Goal: Ask a question

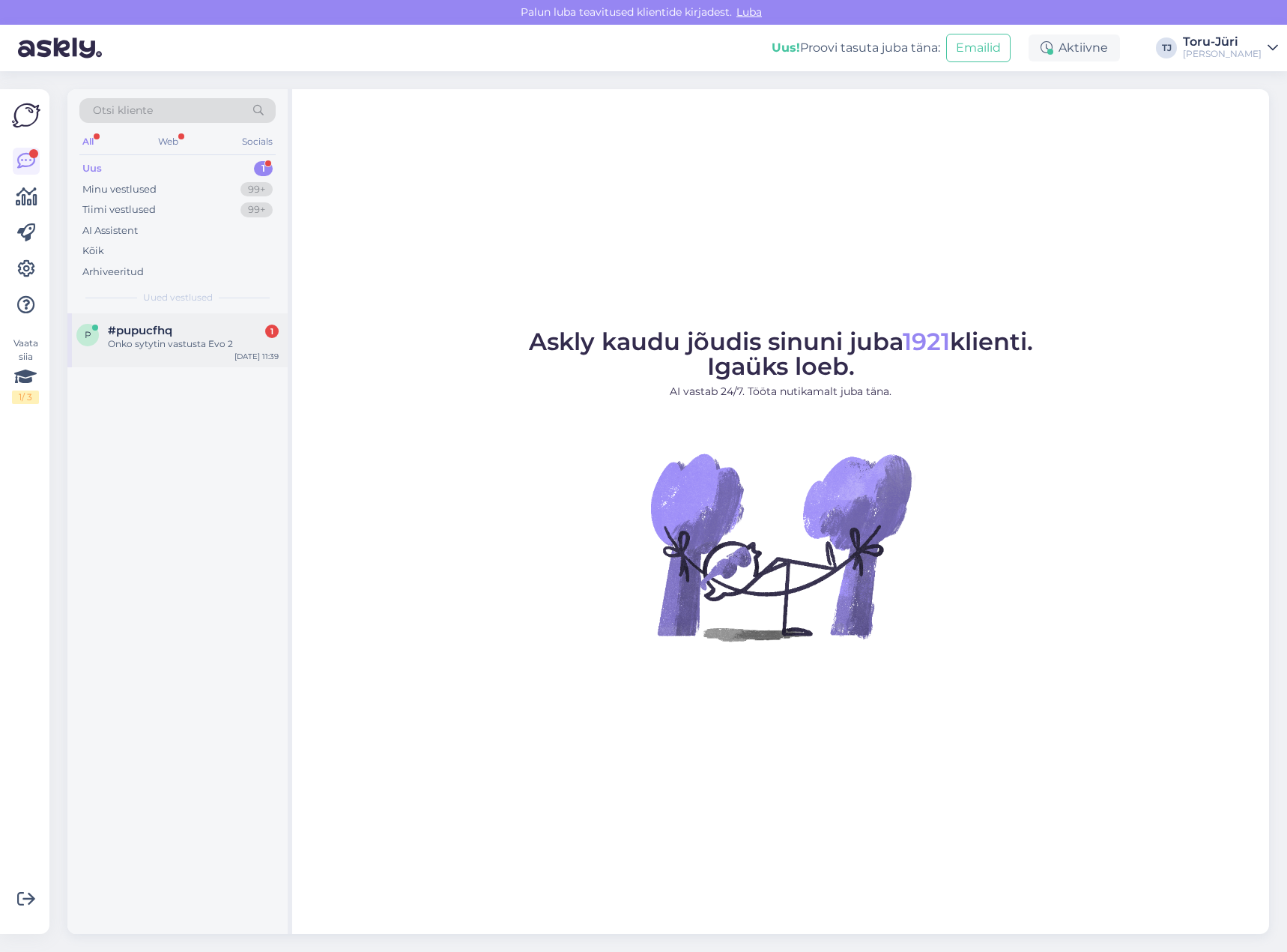
click at [197, 347] on div "Onko sytytin vastusta Evo 2" at bounding box center [193, 344] width 171 height 14
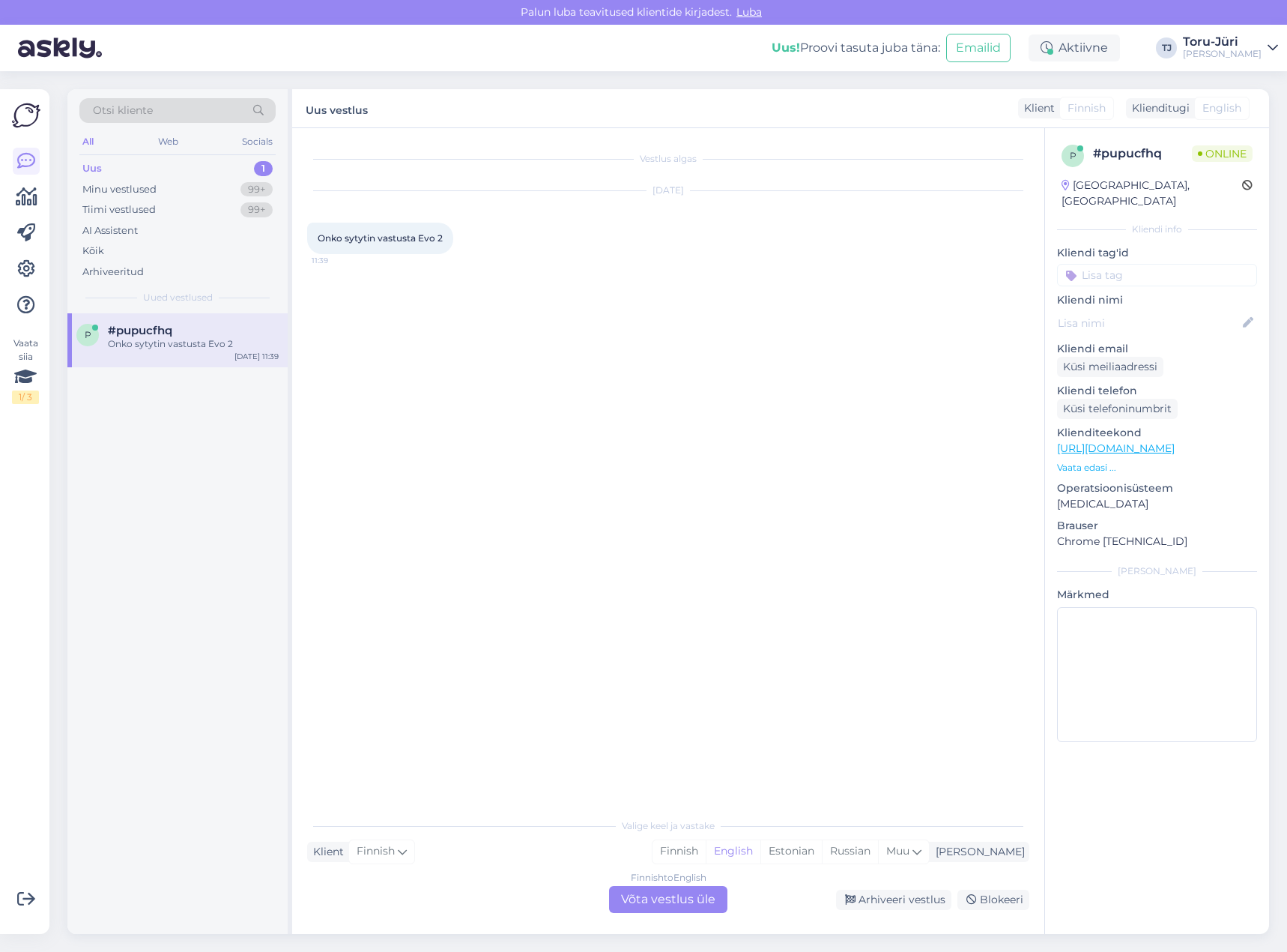
drag, startPoint x: 674, startPoint y: 892, endPoint x: 710, endPoint y: 875, distance: 39.8
click at [674, 892] on div "Finnish to English Võta vestlus üle" at bounding box center [667, 898] width 118 height 27
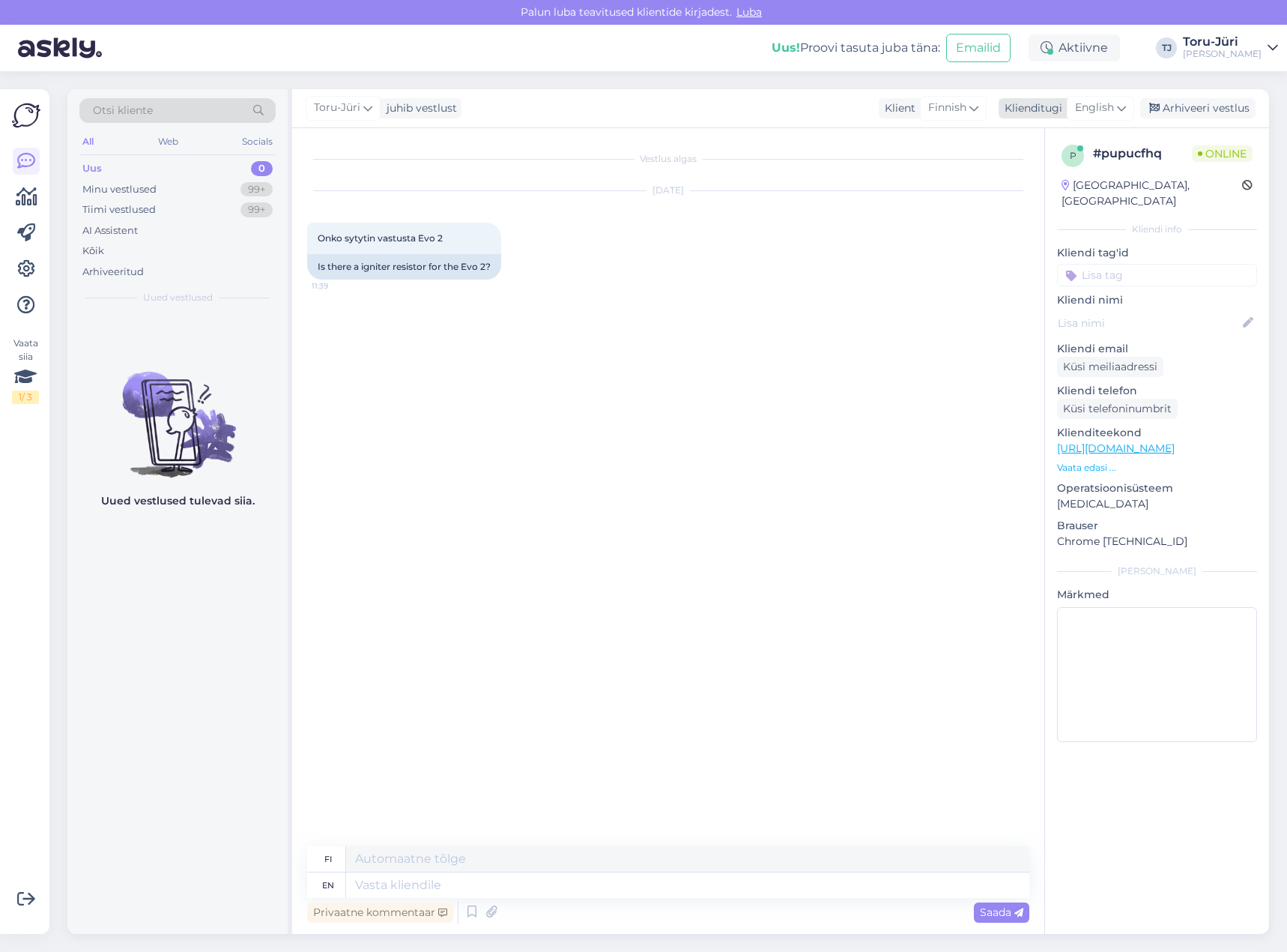
click at [1121, 99] on div "English" at bounding box center [1101, 108] width 67 height 24
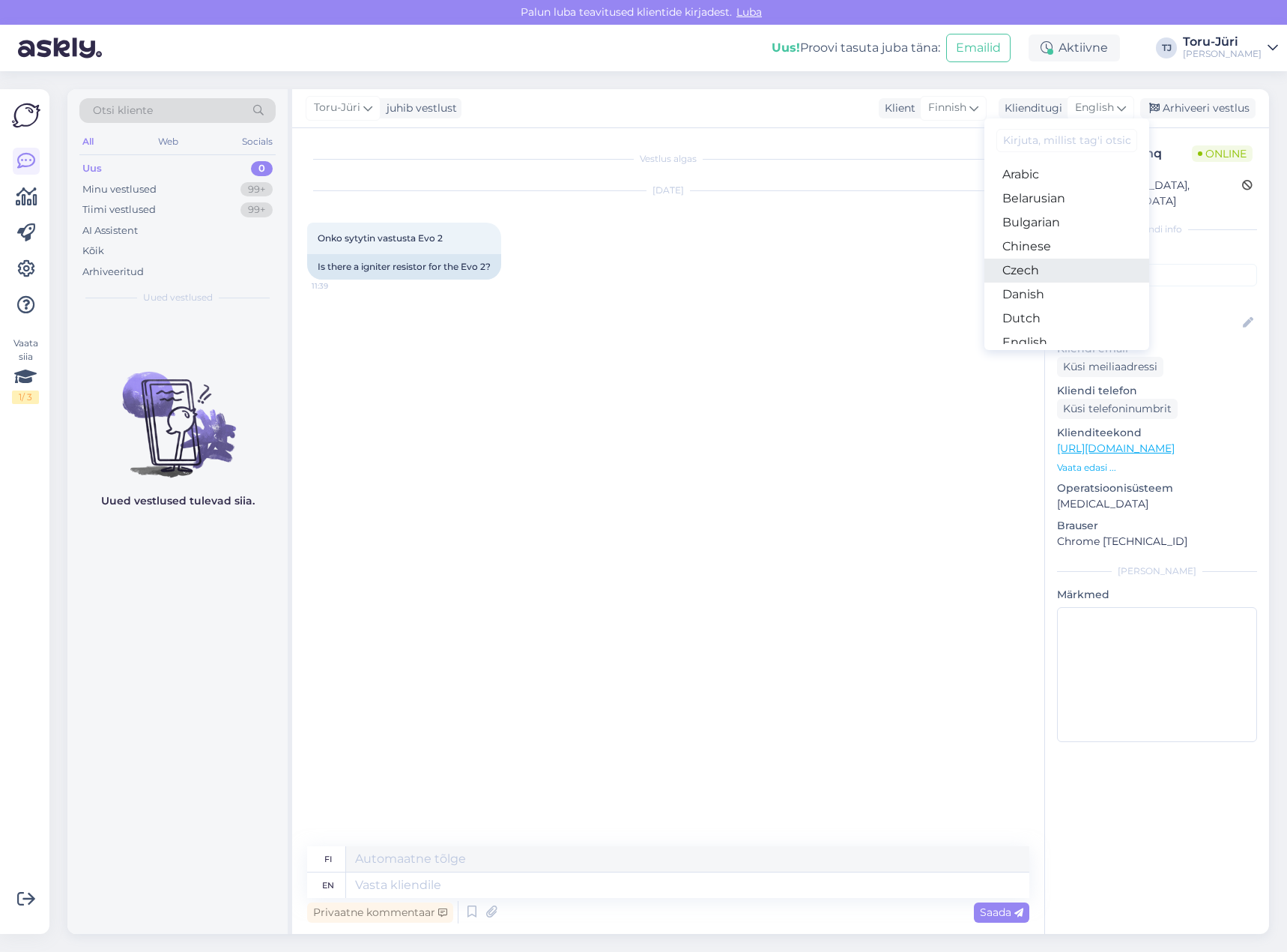
scroll to position [75, 0]
click at [1054, 284] on link "Estonian" at bounding box center [1067, 292] width 165 height 24
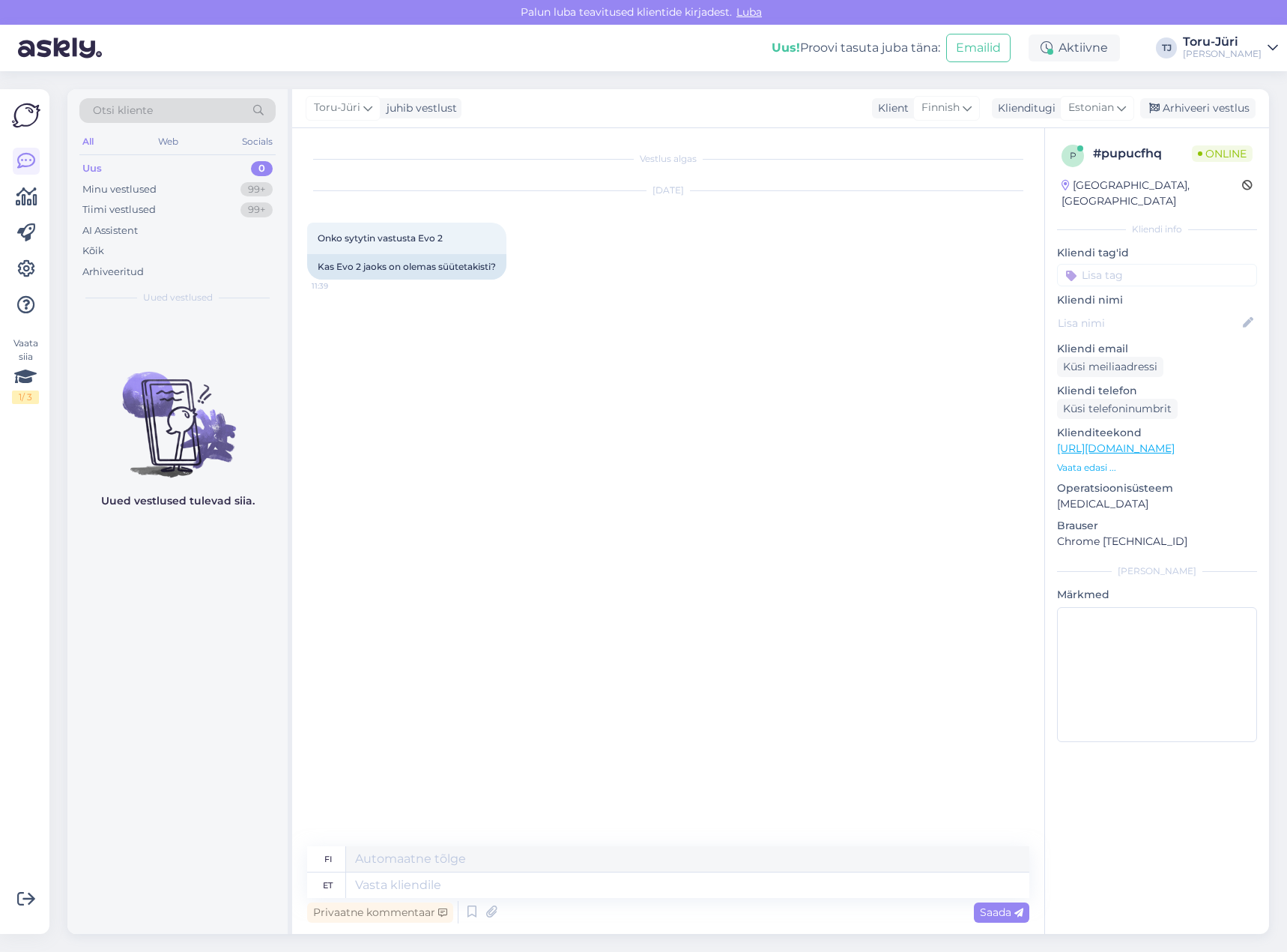
click at [1175, 441] on link "[URL][DOMAIN_NAME]" at bounding box center [1115, 448] width 118 height 14
click at [653, 885] on textarea at bounding box center [687, 886] width 683 height 26
type textarea "Tere!"
type textarea "Hei!"
type textarea "Tere! [GEOGRAPHIC_DATA]"
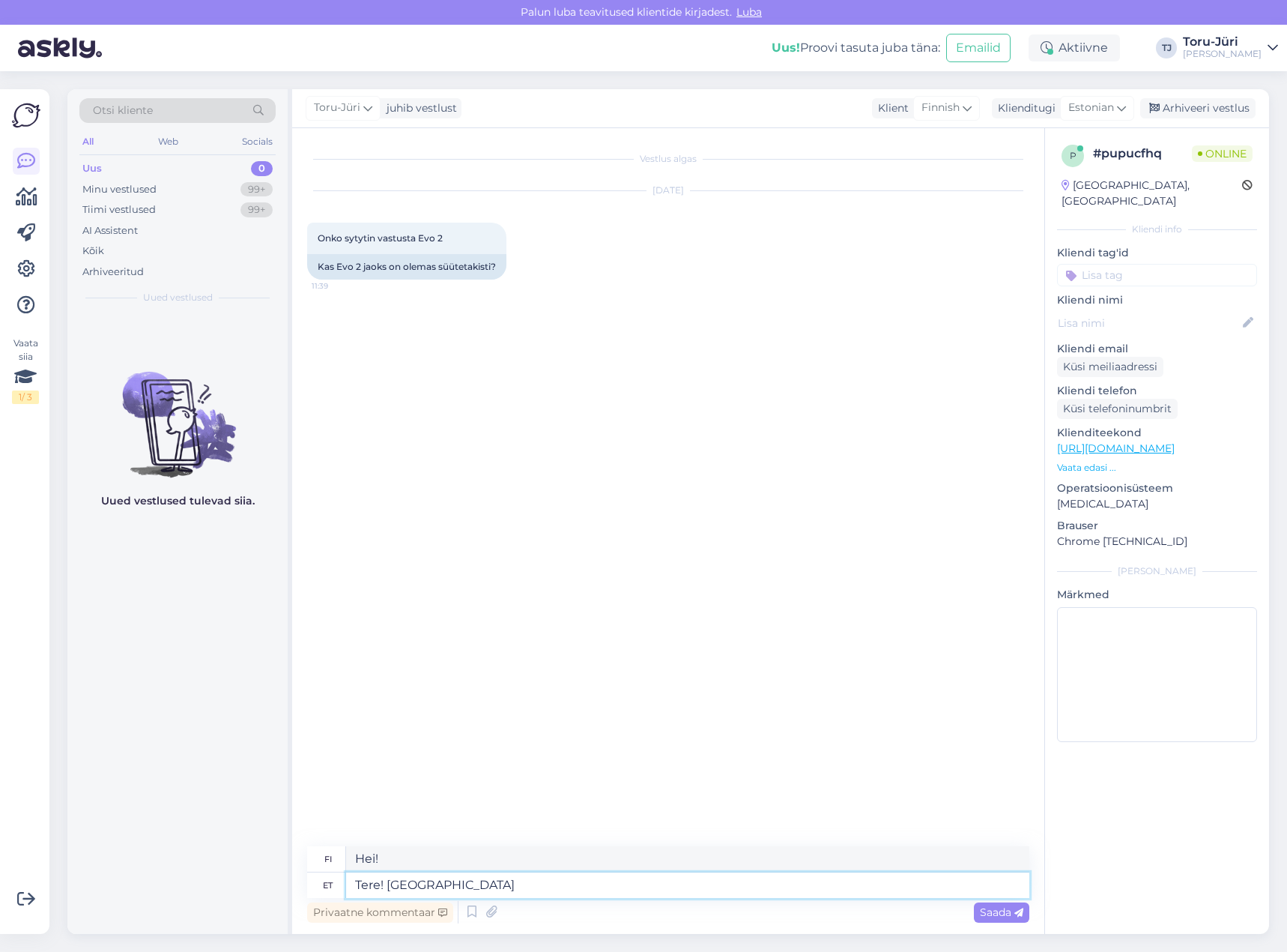
type textarea "Hei! Mitä"
type textarea "Tere! Mida te t"
type textarea "Hei! Mitä [PERSON_NAME]?"
type textarea "Tere! Mida te täpsemalt mõtlete selle all?"
type textarea "Hei! Mitä tarkalleen ottaen tarkoitat sillä?"
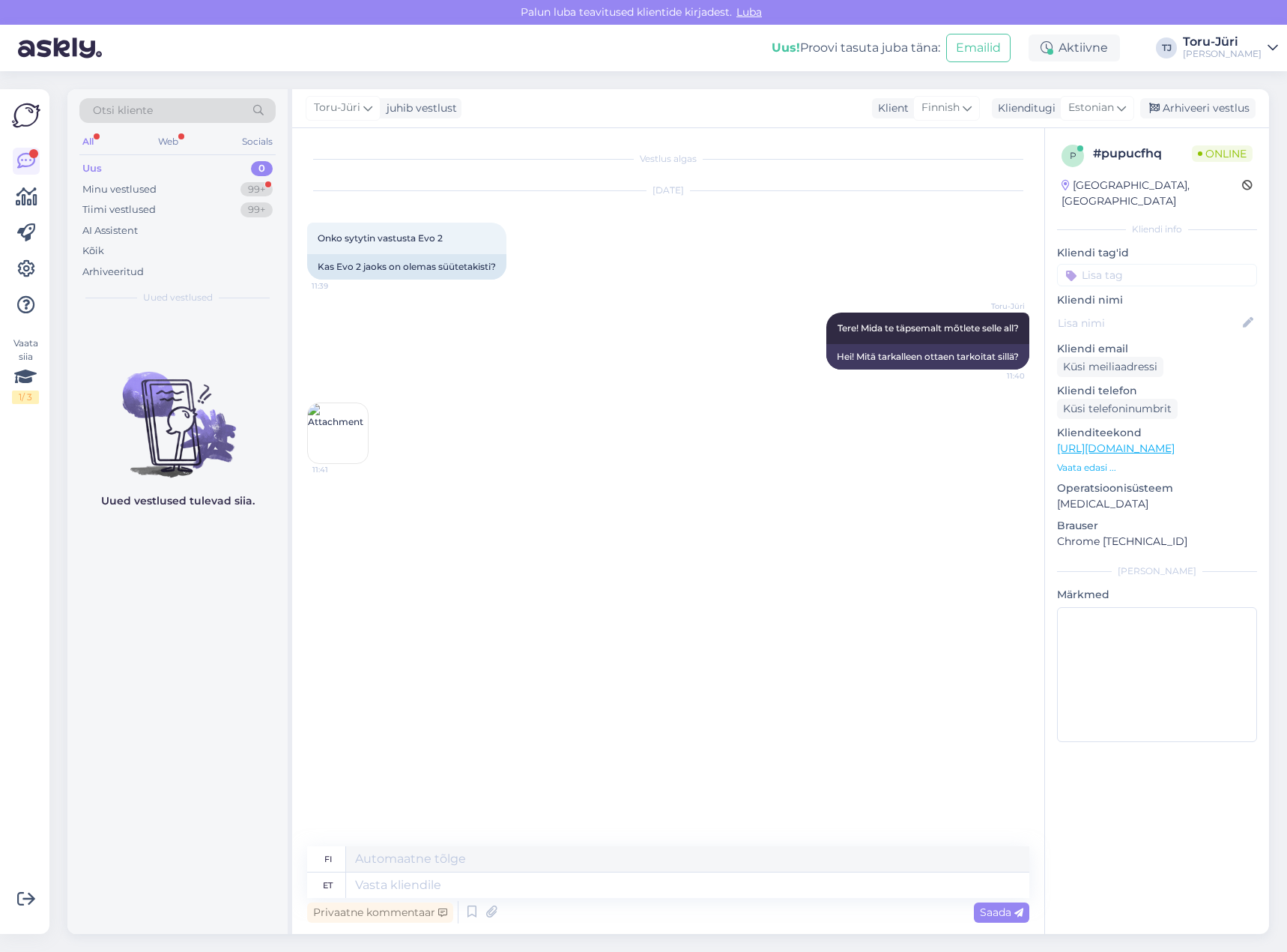
click at [320, 418] on img at bounding box center [338, 433] width 59 height 60
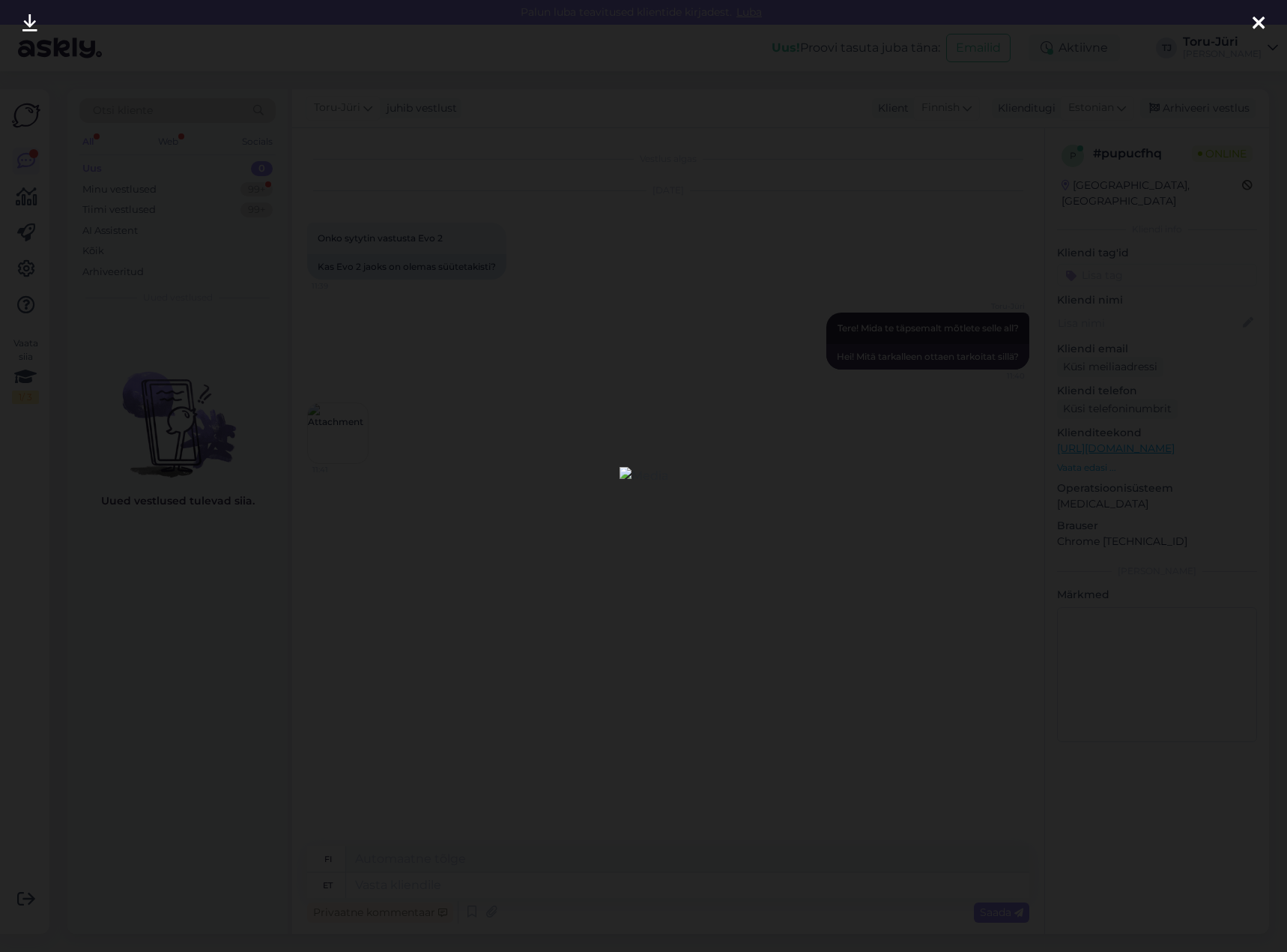
click at [32, 26] on icon at bounding box center [30, 24] width 15 height 20
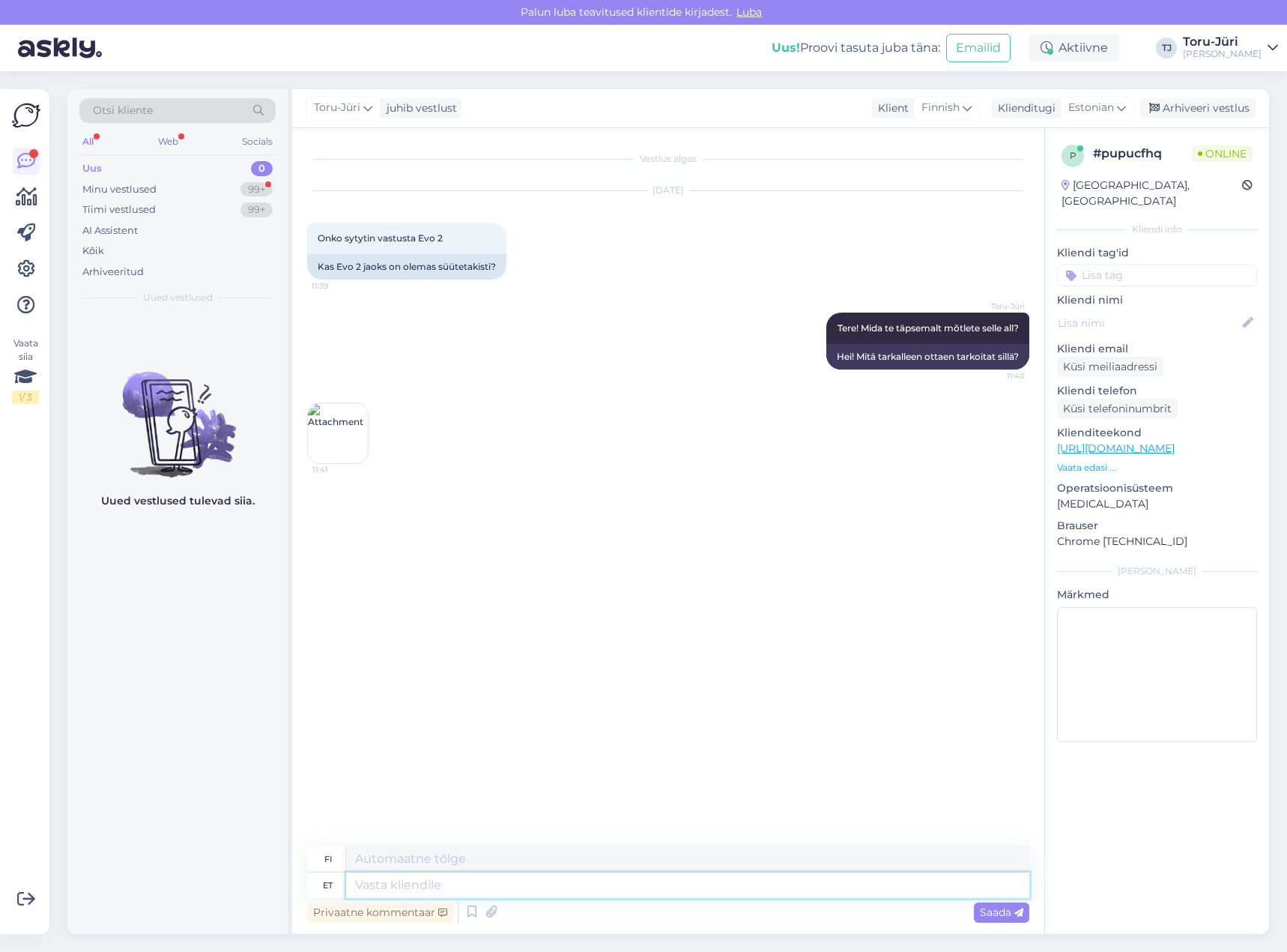
click at [602, 886] on textarea at bounding box center [687, 886] width 683 height 26
type textarea "Üks mo"
type textarea "Yksi"
type textarea "Üks moment"
type textarea "Yksi hetki"
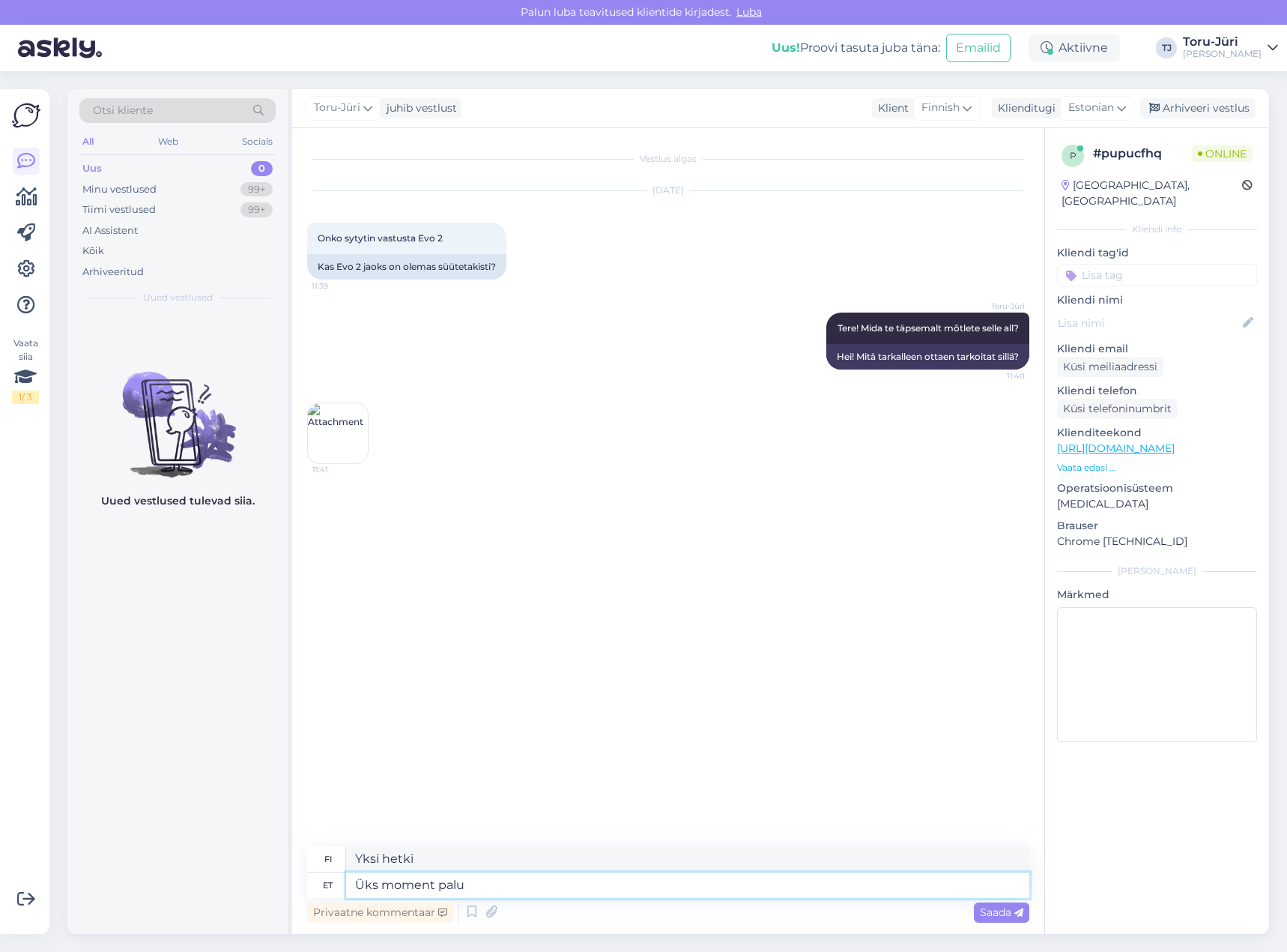
type textarea "Üks moment palun"
type textarea "Yksi hetki, kiitos"
type textarea "Jah"
type textarea "Kyllä"
type textarea "Jah on o"
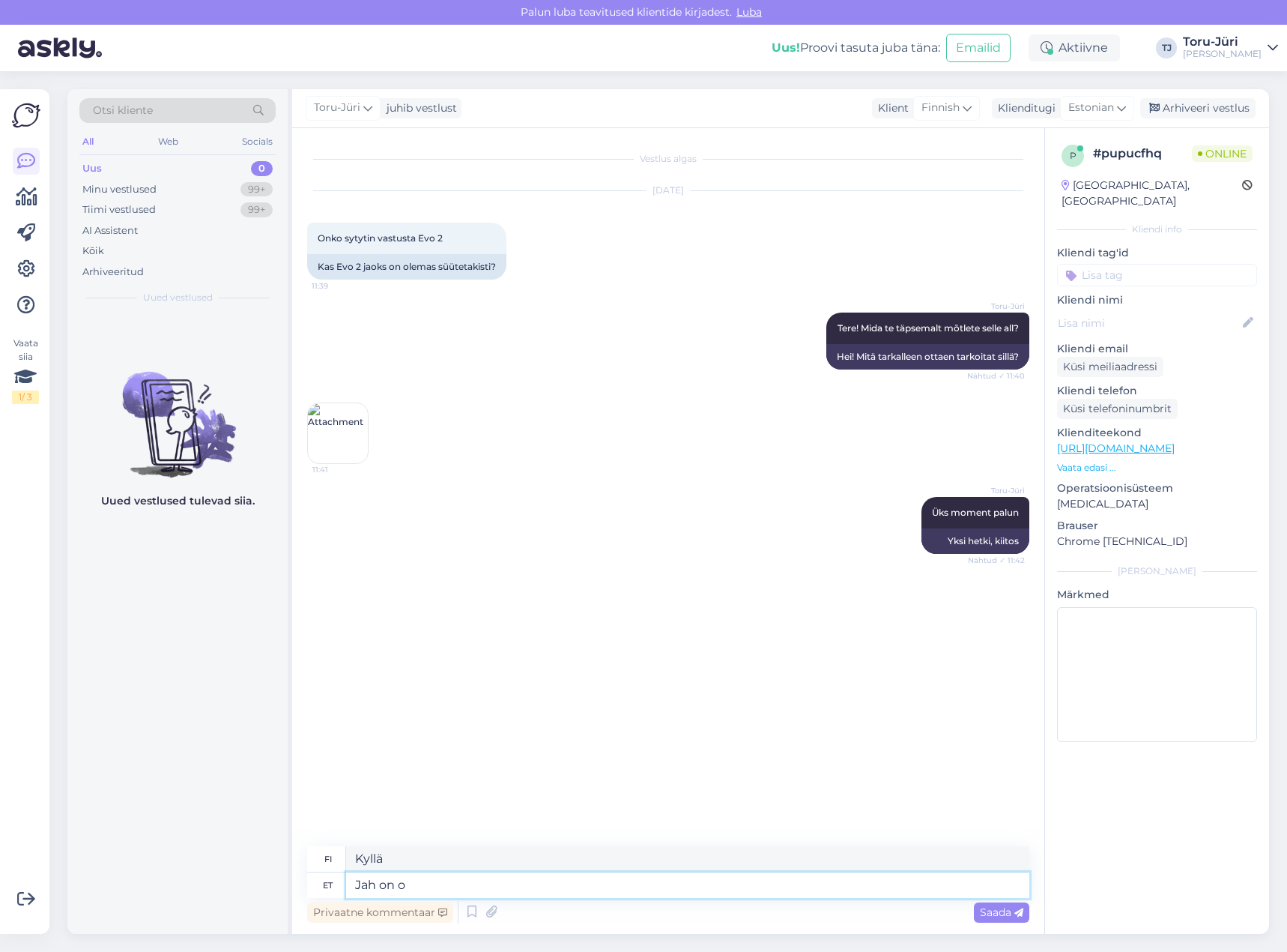
type textarea "Kyllä, se on."
type textarea "Jah on olemas"
type textarea "Kyllä, on olemassa."
click at [493, 889] on textarea "Jah on olemas." at bounding box center [687, 886] width 683 height 26
type textarea "Jah on olemas. Hind"
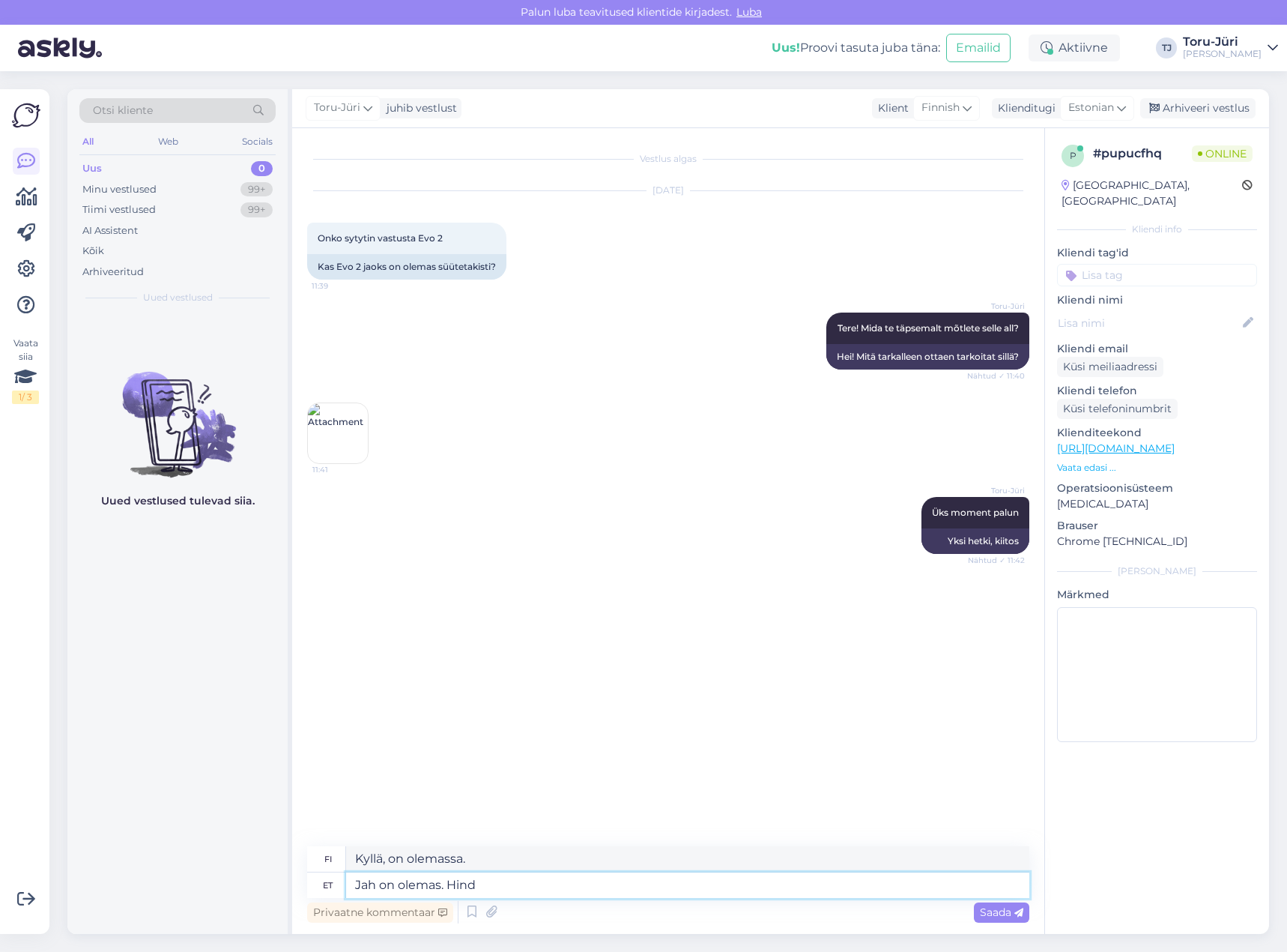
type textarea "Kyllä, on olemassa. Hinta"
click at [561, 890] on textarea "Jah on olemas. Hind" at bounding box center [687, 886] width 683 height 26
drag, startPoint x: 559, startPoint y: 888, endPoint x: 567, endPoint y: 887, distance: 8.1
click at [559, 888] on textarea "Jah on olemas. Hind" at bounding box center [687, 886] width 683 height 26
type textarea "Jah on olemas. Hind 3"
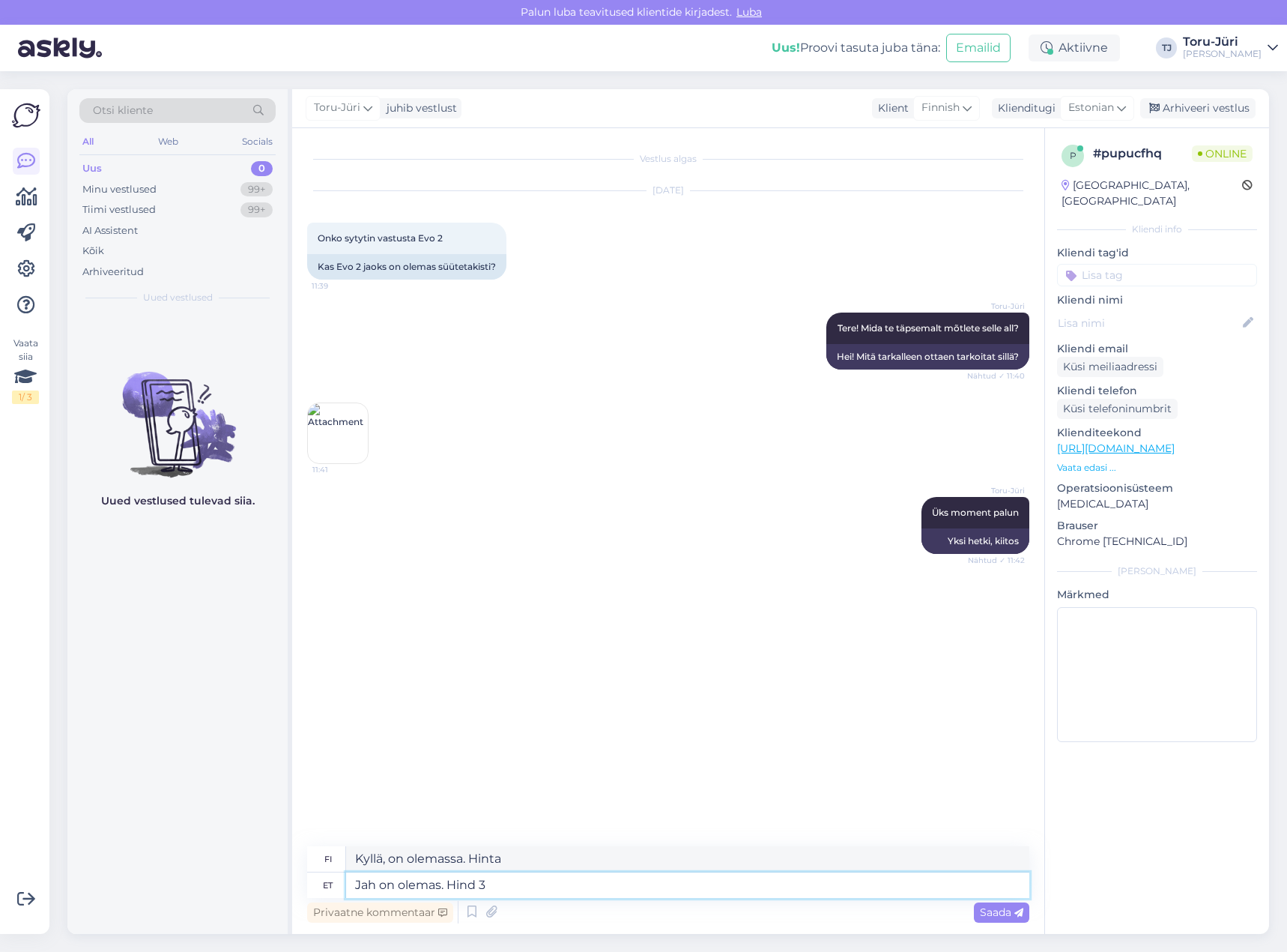
type textarea "Kyllä on. Hinta 3"
click at [522, 885] on textarea "Jah on olemas. Hind 3" at bounding box center [687, 886] width 683 height 26
type textarea "Jah on olemas. Hind 38,3"
type textarea "Kyllä on. Hinta 38,9"
type textarea "Jah on olemas. Hind 38,39"
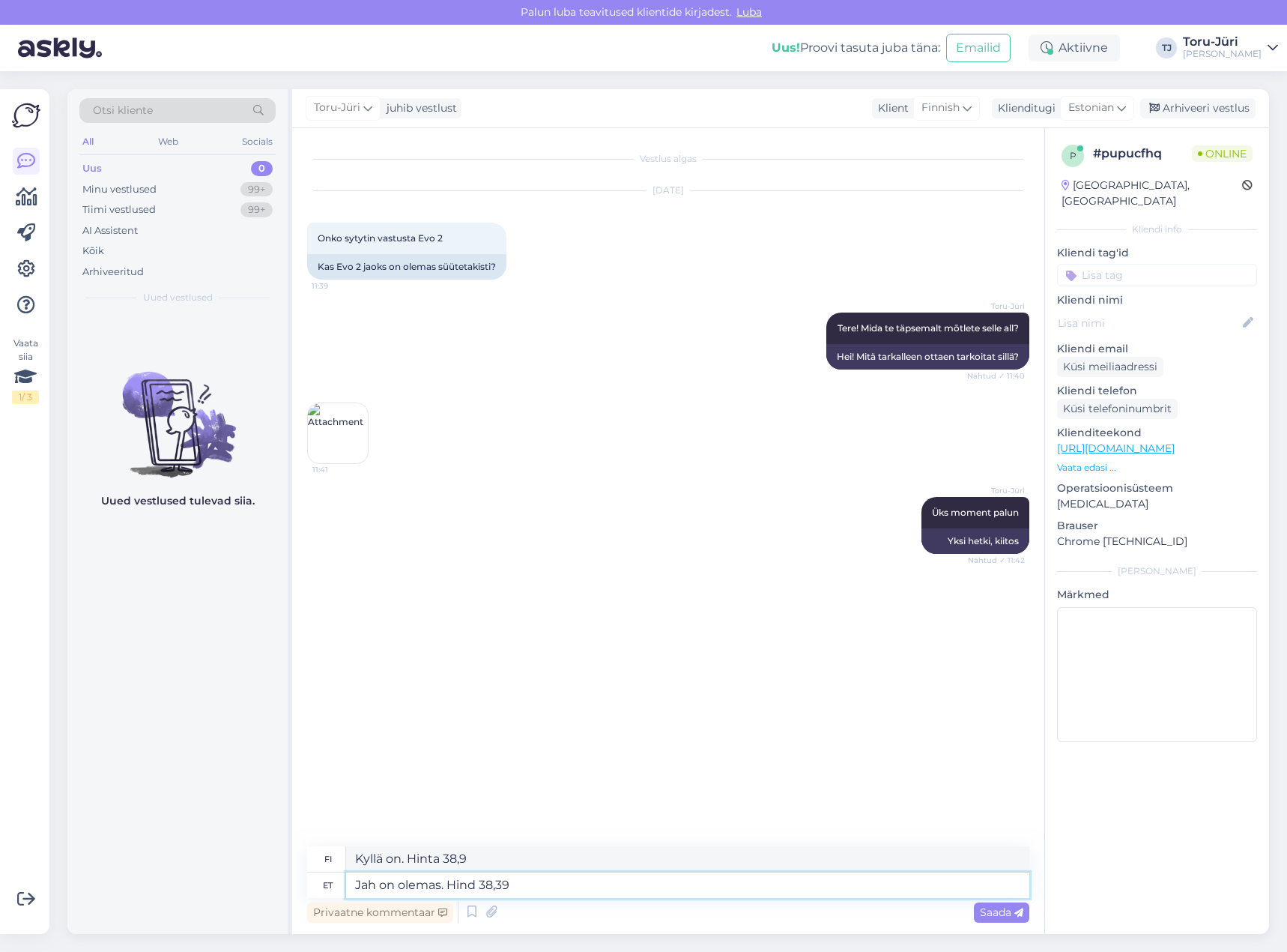
type textarea "Kyllä on. Hinta 38,39"
type textarea "Jah on olemas. Hind 38,39 EUR +"
type textarea "Kyllä on. Hinta 38,39 EUR +"
type textarea "Jah on olemas. Hind 38,39 EUR + VAT"
type textarea "Kyllä on. Hinta 38,39 EUR + alv"
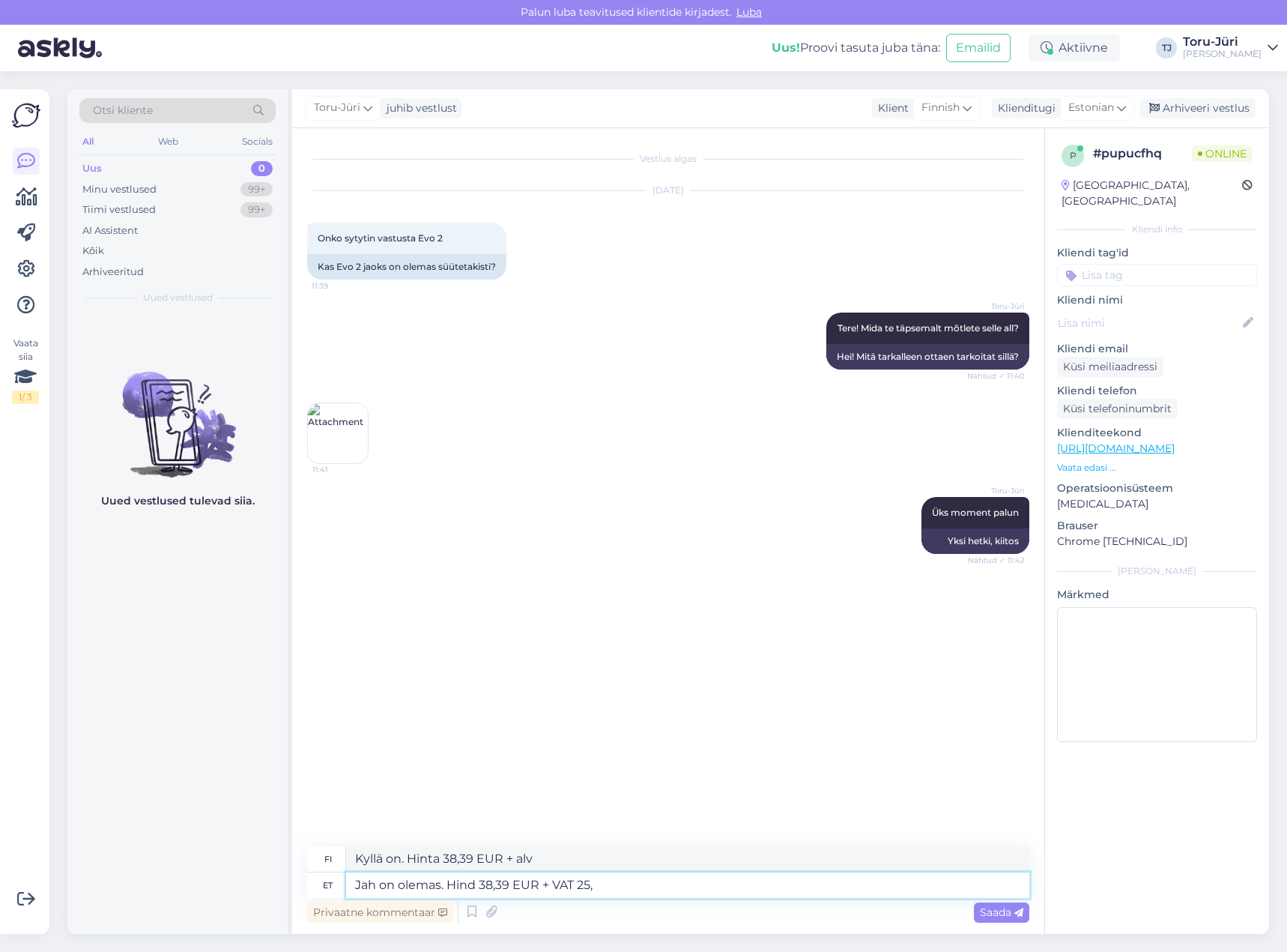
type textarea "Jah on olemas. Hind 38,39 EUR + VAT 25,5"
type textarea "Kyllä on. Hinta 38,39 EUR + alv 25,5"
type textarea "Jah on olemas. Hind 38,39 EUR + VAT 25,5%"
type textarea "Kyllä on. Hinta 38,39 EUR + alv 25,5 %"
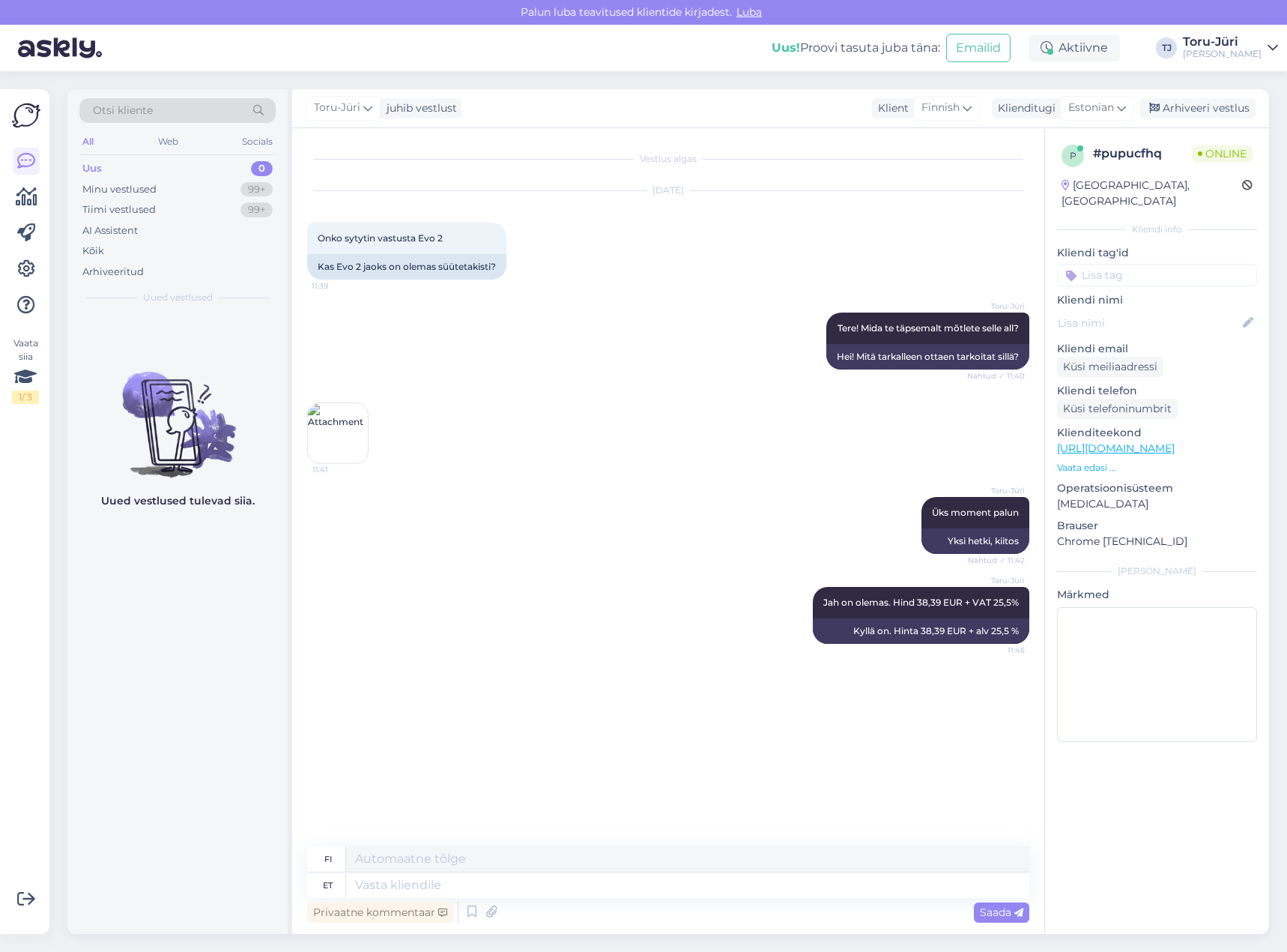
click at [517, 629] on div "[PERSON_NAME] on olemas. Hind 38,39 EUR + VAT 25,5% 11:45 [DEMOGRAPHIC_DATA] on…" at bounding box center [668, 615] width 723 height 90
click at [550, 631] on div "[PERSON_NAME] on olemas. Hind 38,39 EUR + VAT 25,5% 11:45 [DEMOGRAPHIC_DATA] on…" at bounding box center [668, 615] width 723 height 90
click at [614, 888] on textarea at bounding box center [687, 886] width 683 height 26
click at [1152, 441] on link "[URL][DOMAIN_NAME]" at bounding box center [1115, 448] width 118 height 14
click at [559, 890] on textarea at bounding box center [687, 886] width 683 height 26
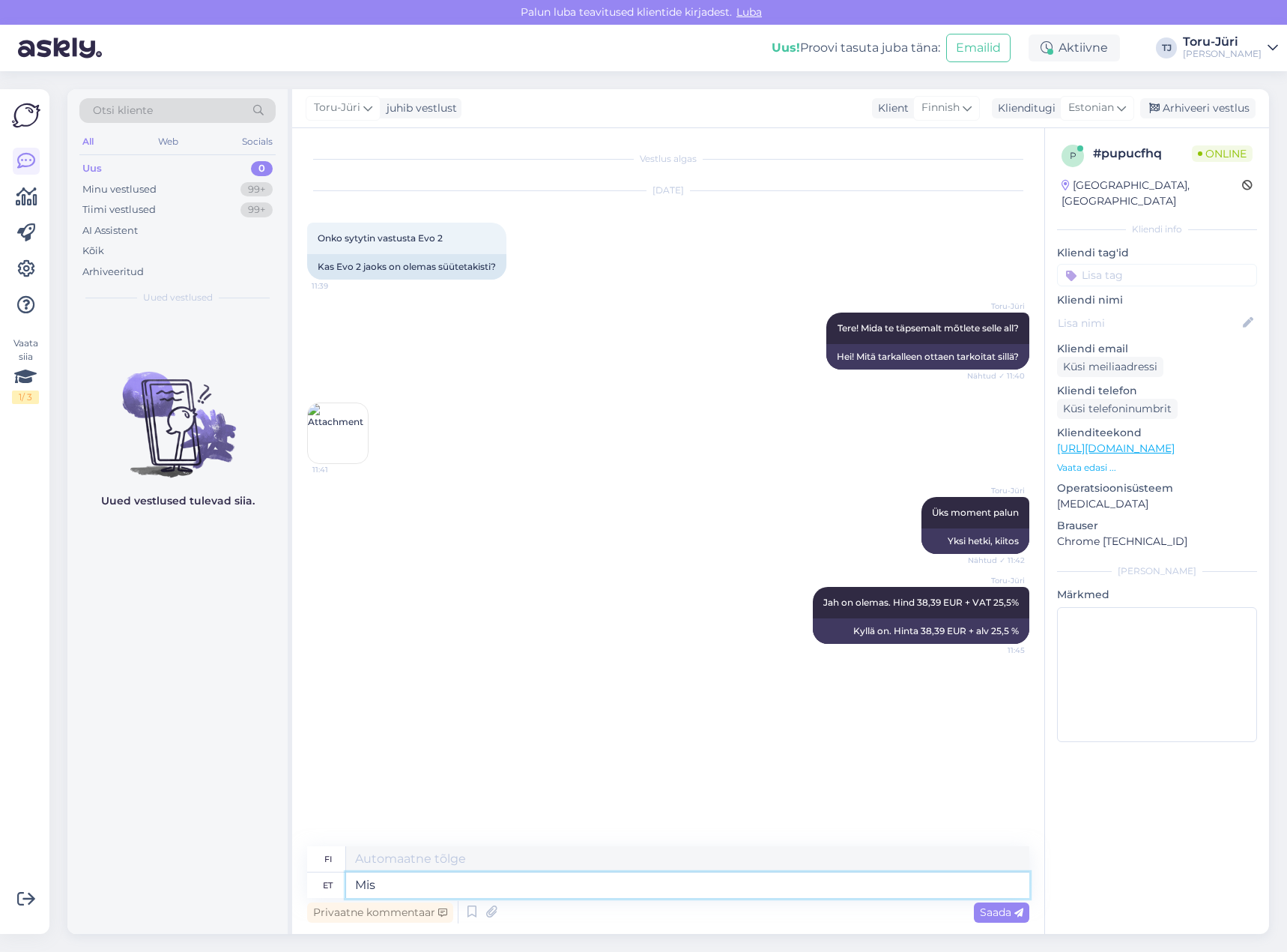
type textarea "Mis"
type textarea "Mitä"
type textarea "Mis mude"
type textarea "[PERSON_NAME]"
type textarea "Mis"
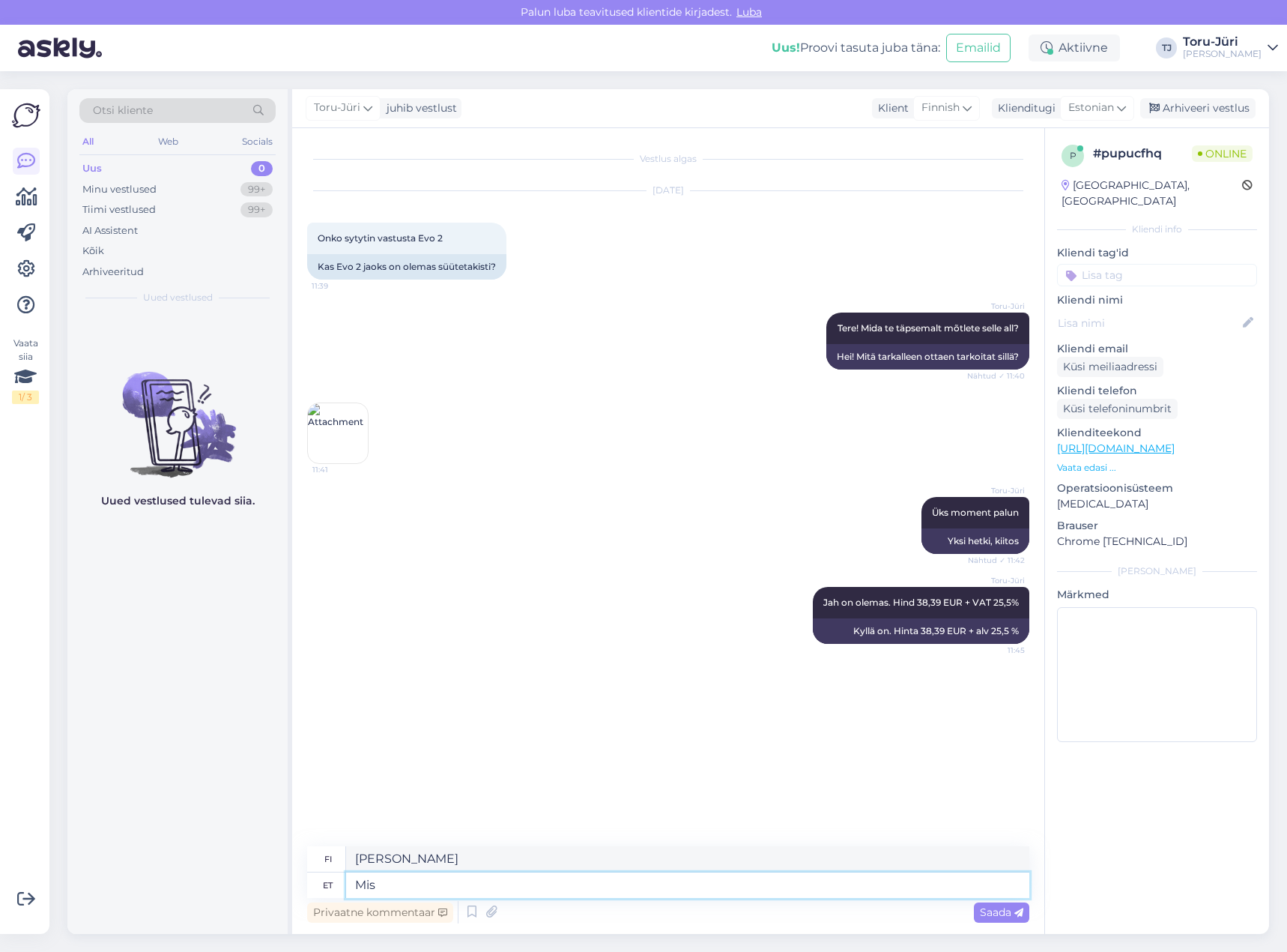
type textarea "Mitä"
type textarea "Mis om"
type textarea "Mikä se on?"
type textarea "Mis on k"
type textarea "Mikä on"
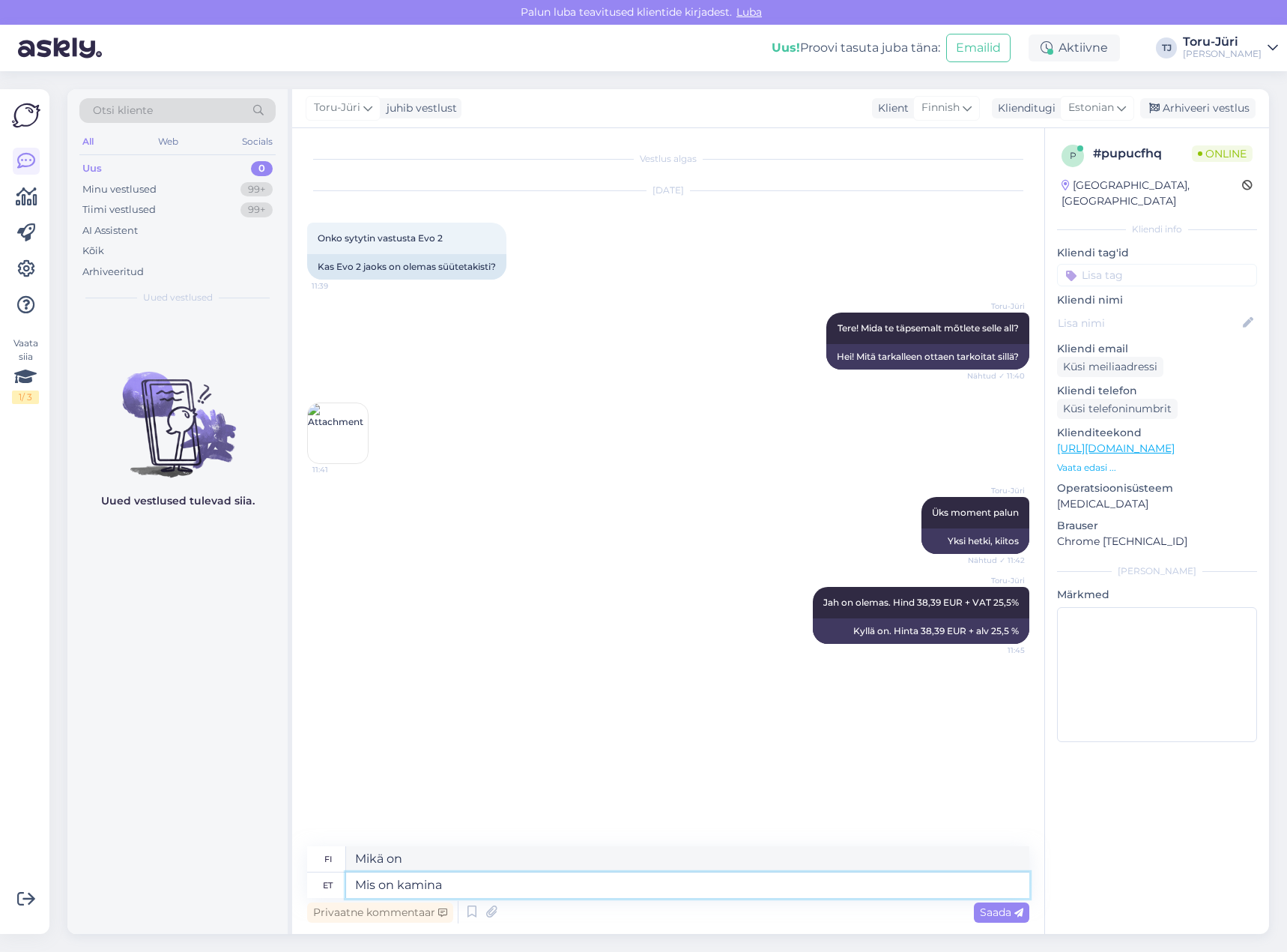
type textarea "Mis on kamina"
type textarea "Mikä on takka?"
type textarea "Mis on kamina nimetus"
type textarea "Mikä on tulisijan nimi?"
type textarea "Mis on kamina nimetus? Ketty"
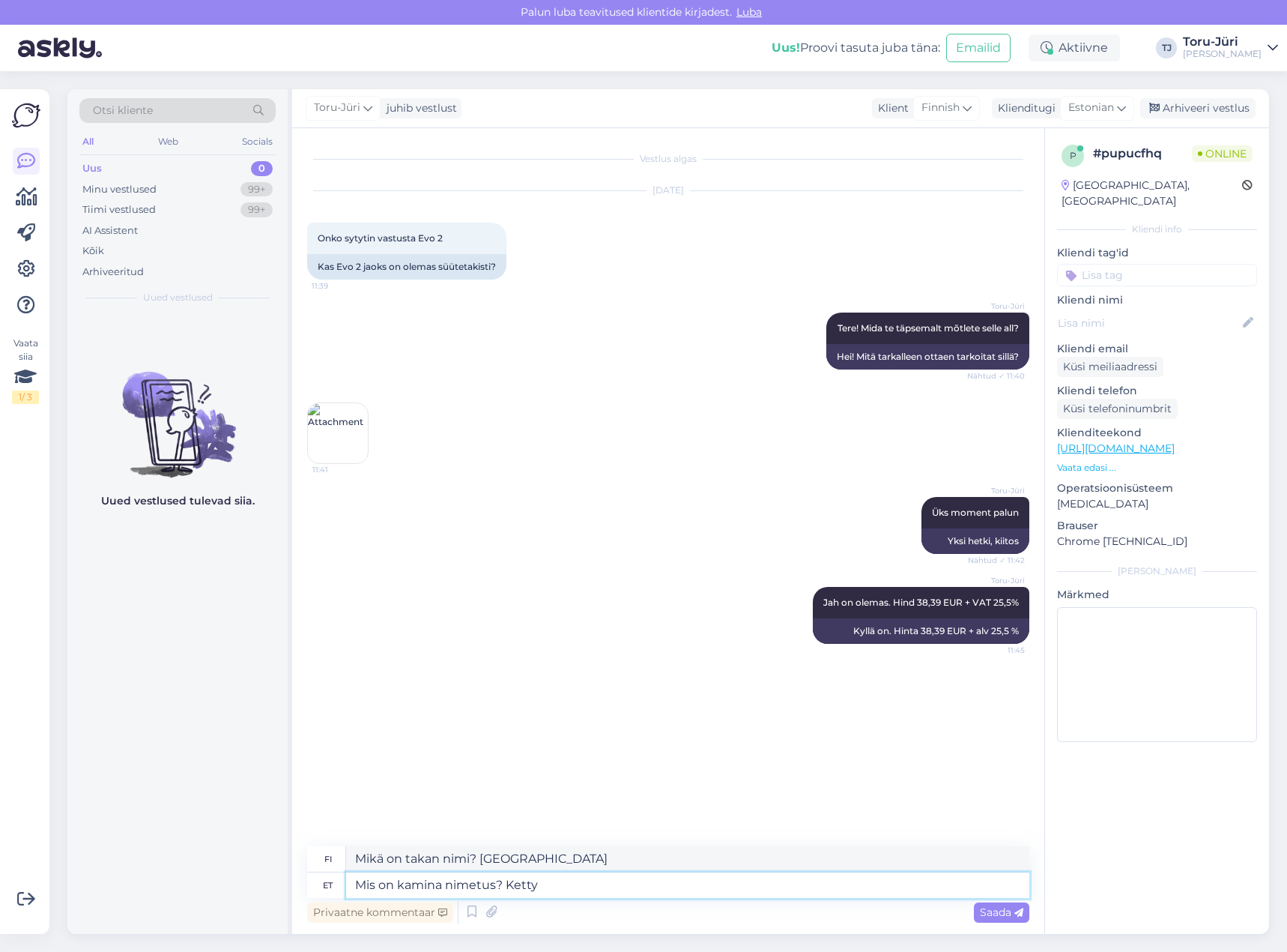
type textarea "Mikä takan nimi on? Ketty"
click at [559, 622] on div "[PERSON_NAME] on olemas. Hind 38,39 EUR + VAT 25,5% 11:45 [DEMOGRAPHIC_DATA] on…" at bounding box center [668, 615] width 723 height 90
click at [571, 884] on textarea "Mis on kamina nimetus? Ketty" at bounding box center [687, 886] width 683 height 26
drag, startPoint x: 571, startPoint y: 884, endPoint x: 517, endPoint y: 889, distance: 54.2
click at [517, 889] on textarea "Mis on kamina nimetus? Ketty" at bounding box center [687, 886] width 683 height 26
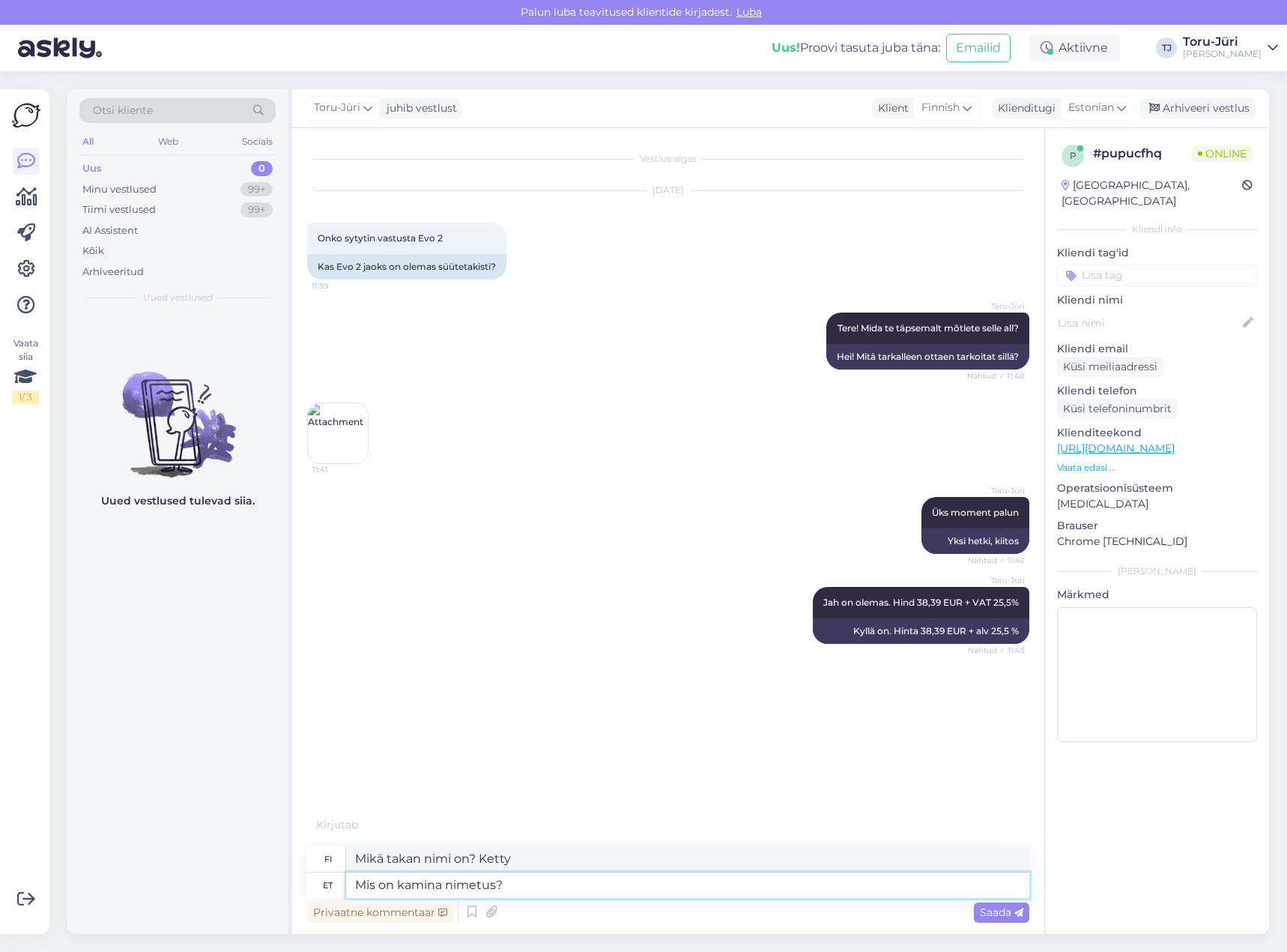
type textarea "Mis on kamina nimetus?"
type textarea "Mikä on tulisijan nimi?"
click at [447, 886] on textarea "Mis on kamina nimetus?" at bounding box center [687, 886] width 683 height 26
type textarea "Mis on kamina täpne nimetus?"
type textarea "Mikä on tulisijan tarkka nimi?"
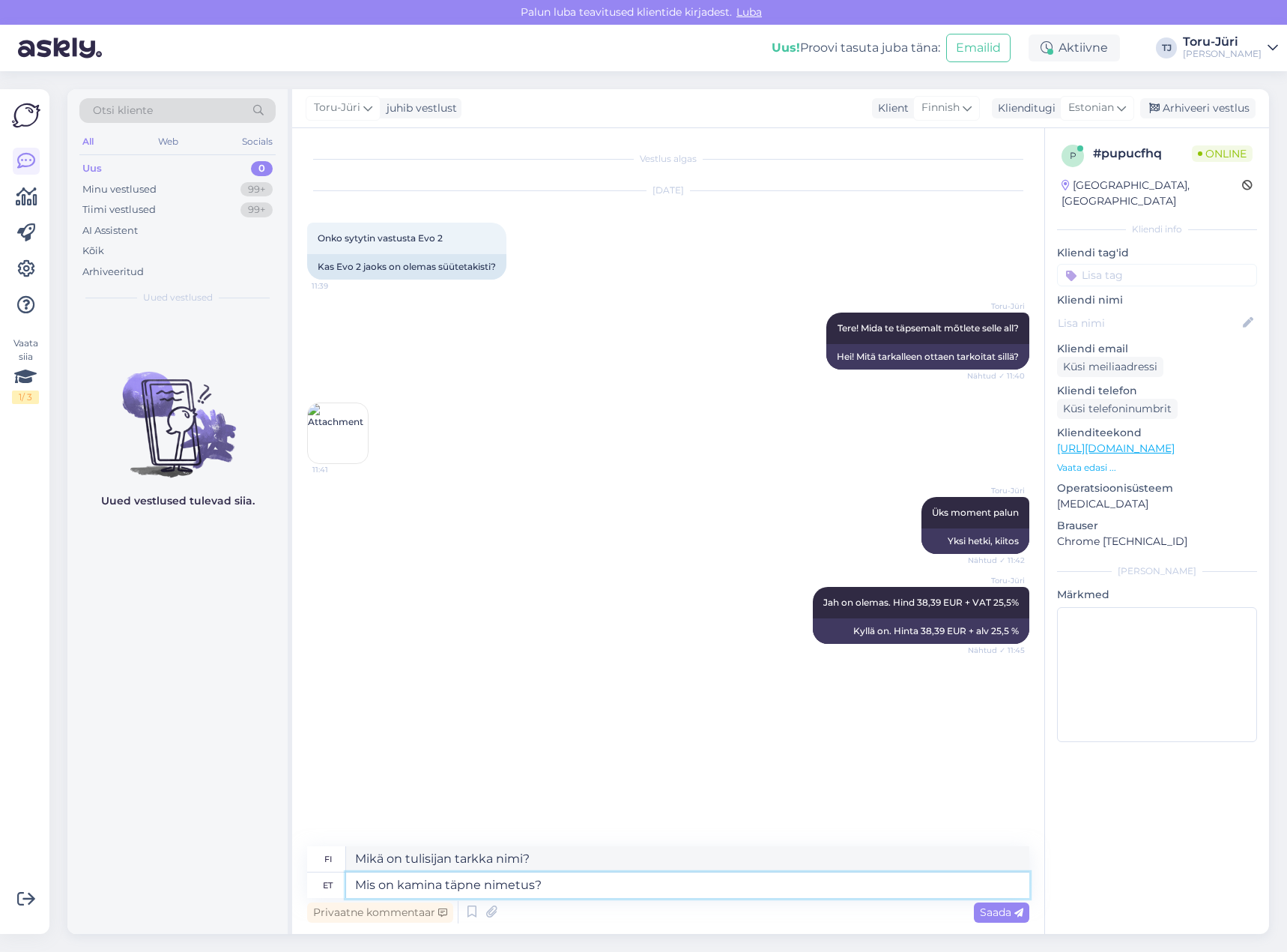
click at [562, 884] on textarea "Mis on kamina täpne nimetus?" at bounding box center [687, 886] width 683 height 26
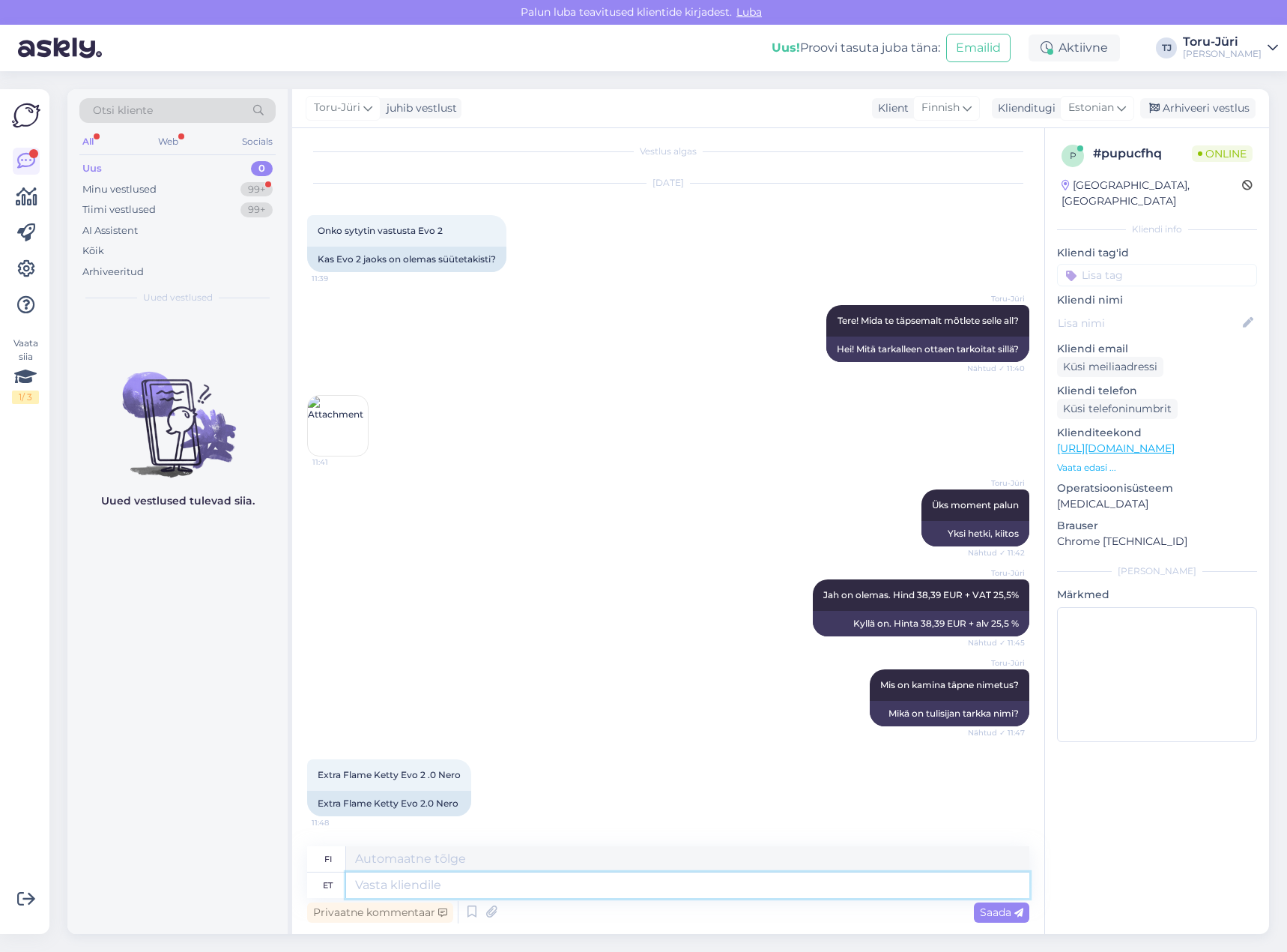
scroll to position [97, 0]
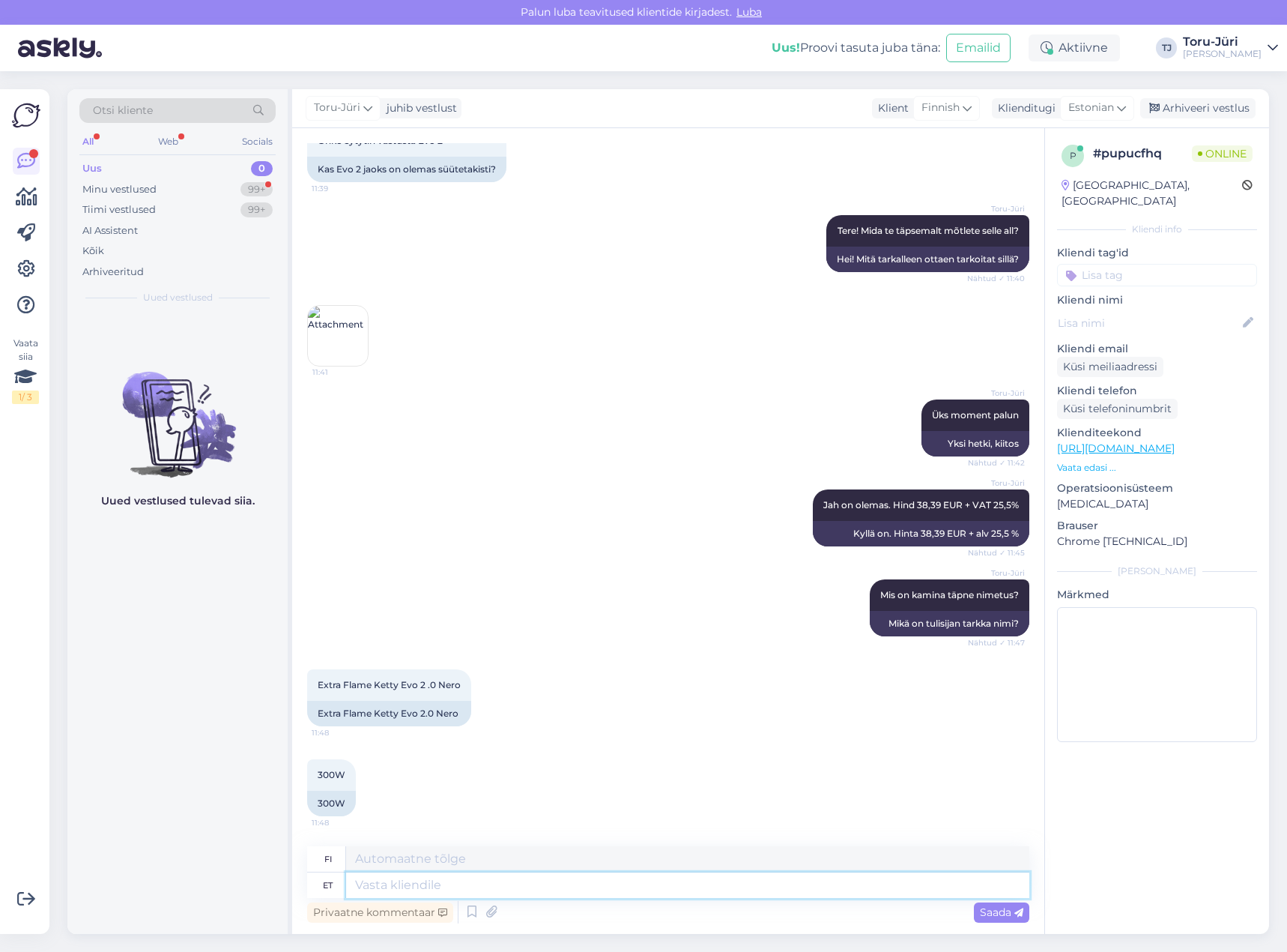
click at [517, 883] on textarea at bounding box center [687, 886] width 683 height 26
type textarea "Jah"
type textarea "Kyllä"
type textarea "Jah,"
type textarea "Kyllä,"
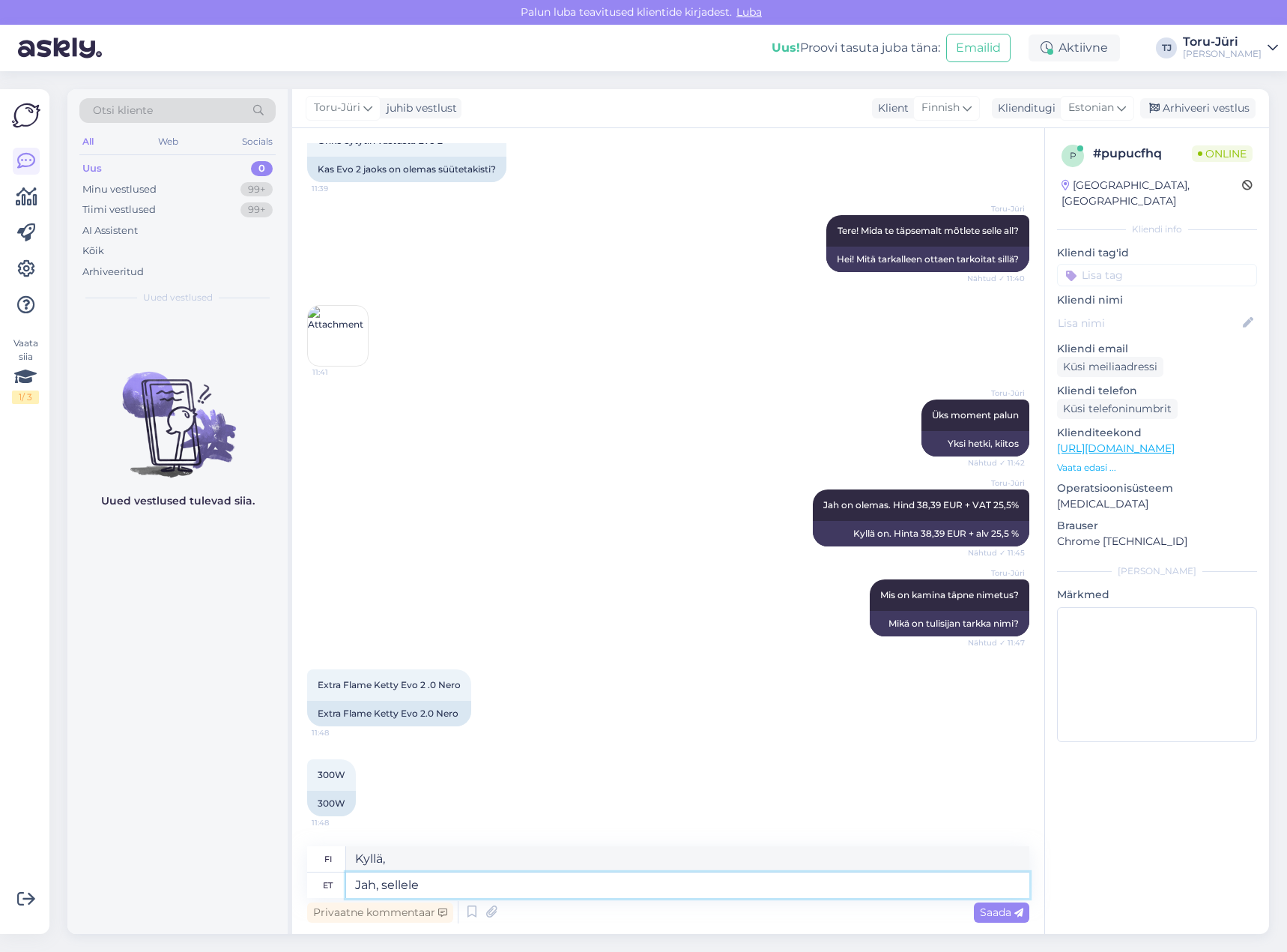
type textarea "Jah, sellele"
type textarea "Kyllä, siihen"
type textarea "Jah, sellele kamina mu"
type textarea "Kyllä, tämä takka"
type textarea "Jah, sellele kamina mudelile se"
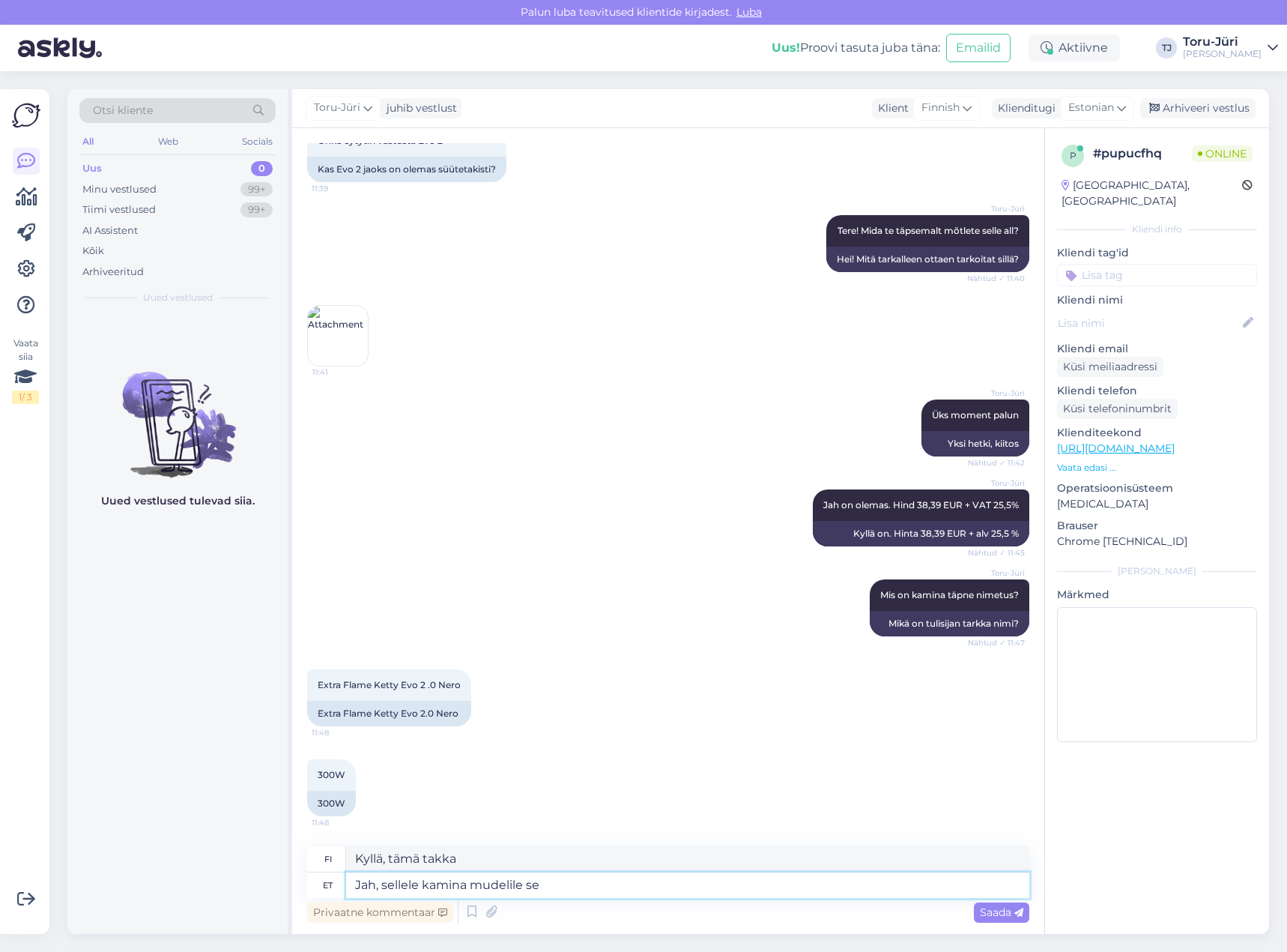
type textarea "Kyllä, tälle takkamallille"
type textarea "Jah, sellele kamina mudelile see"
type textarea "Kyllä, tälle takkamallille se"
type textarea "Jah, sellele kamina mudelile see süüteelement s"
type textarea "Kyllä, tämä sytytyselementti on tarkoitettu tälle takkamallille."
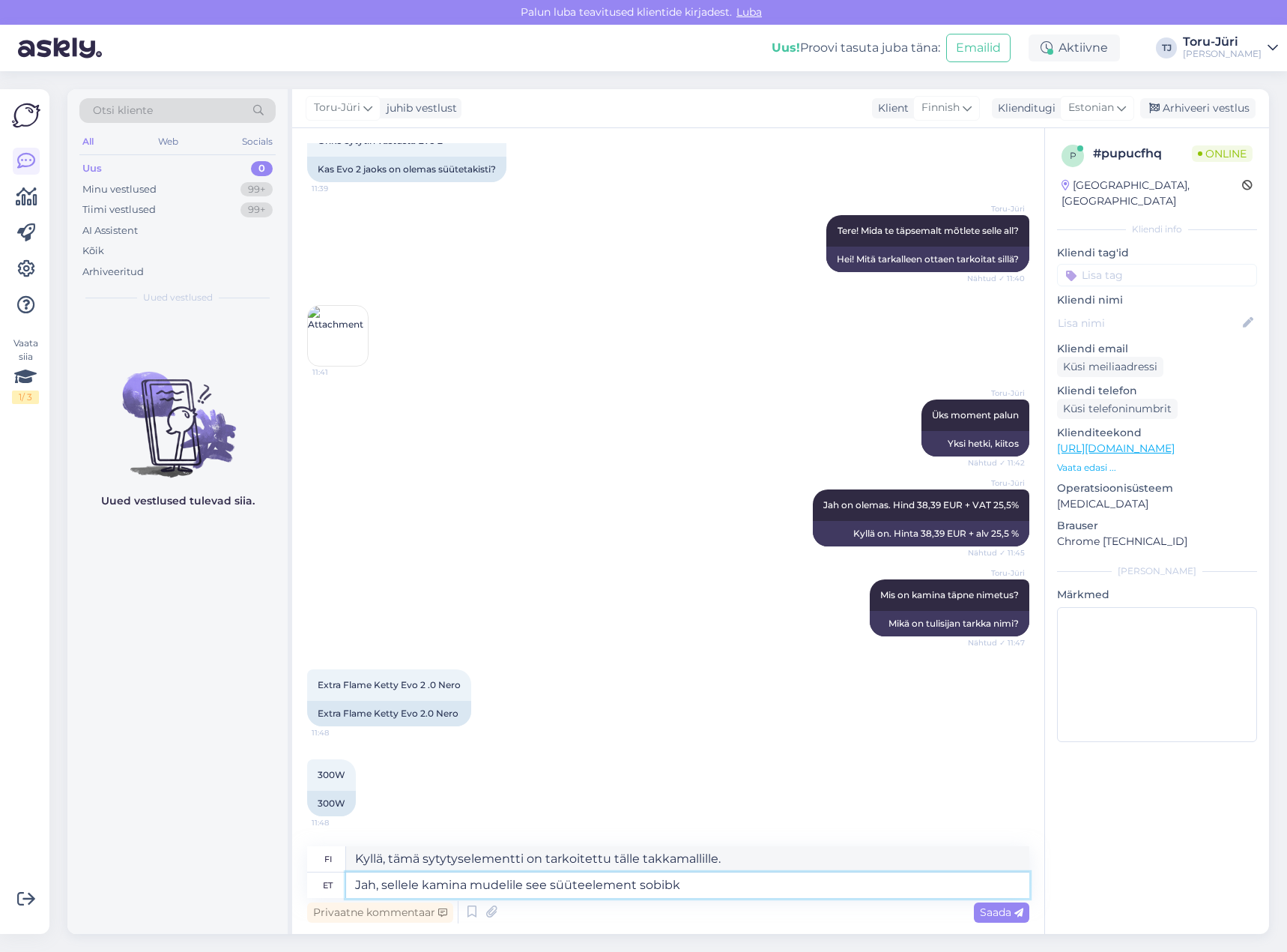
type textarea "Jah, sellele kamina mudelile see süüteelement sobibki"
type textarea "Kyllä, tämä sytytyselementti sopii tähän takkamalliin."
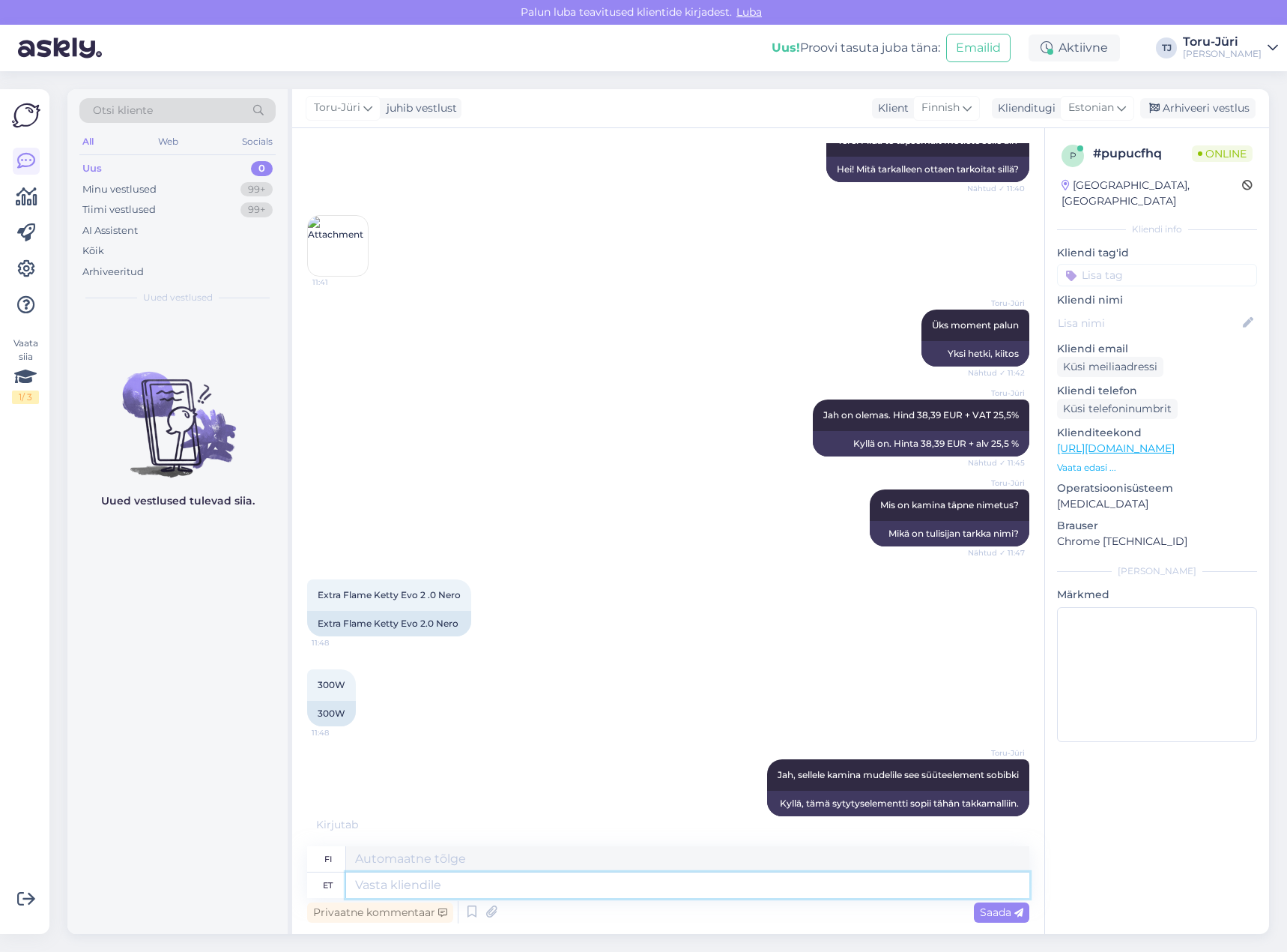
scroll to position [278, 0]
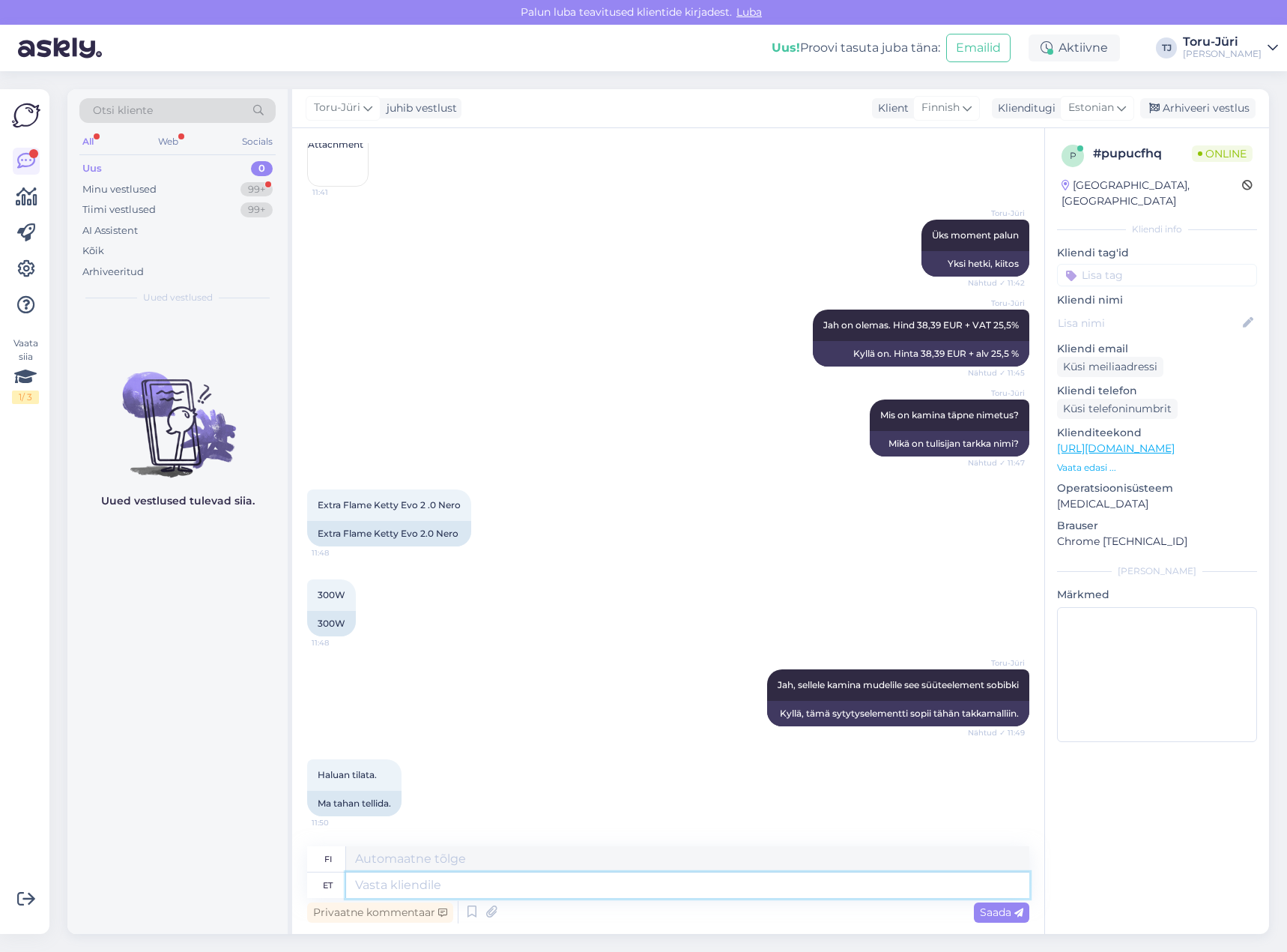
click at [774, 886] on textarea at bounding box center [687, 886] width 683 height 26
type textarea "Tranport"
type textarea "Kuljetus"
type textarea "T"
type textarea "L"
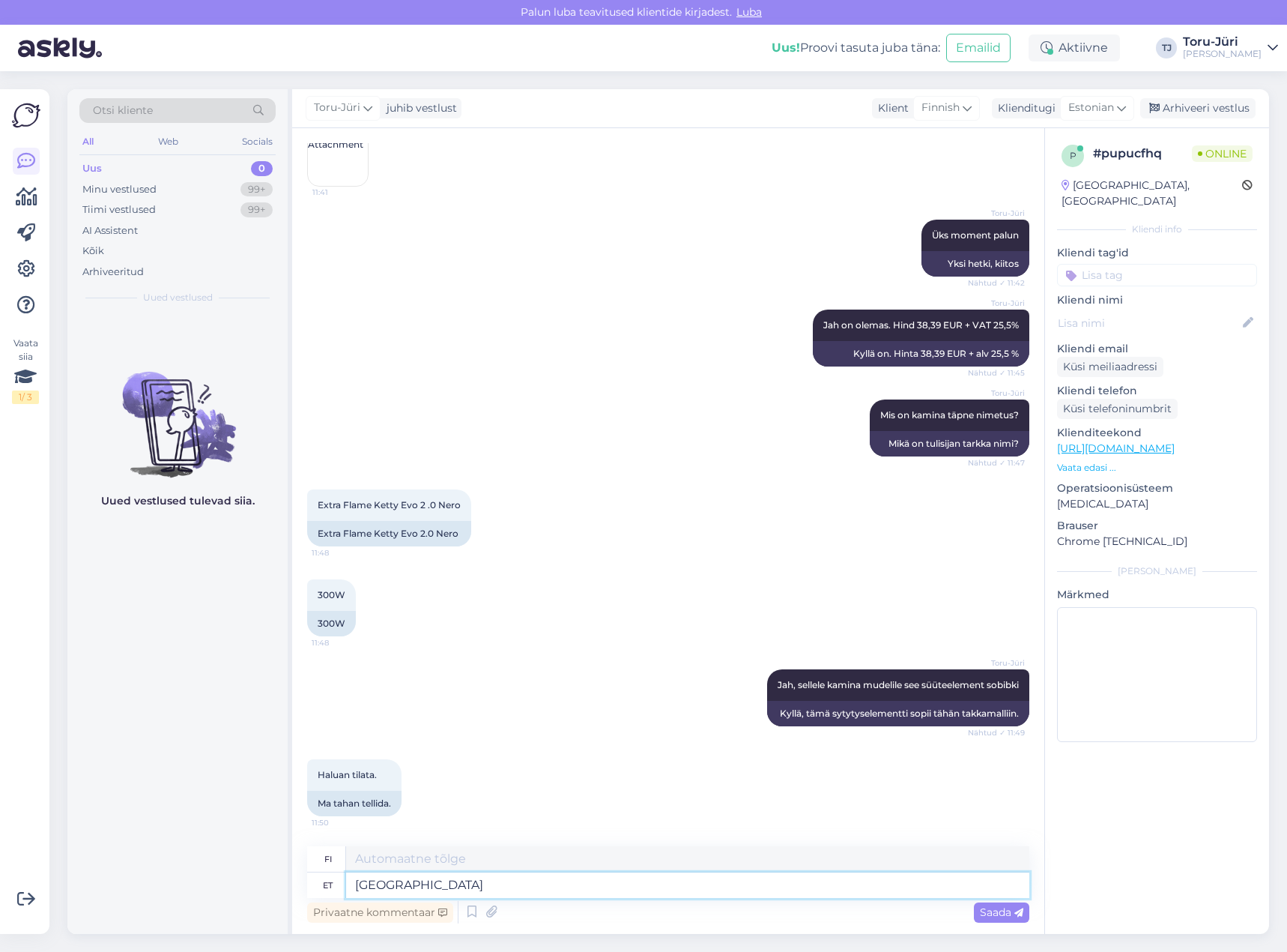
type textarea "Soome s"
type textarea "Suomi"
type textarea "Soome saatmisel"
type textarea "Kun lähetät [GEOGRAPHIC_DATA]"
type textarea "Soome saatmisel lisandub"
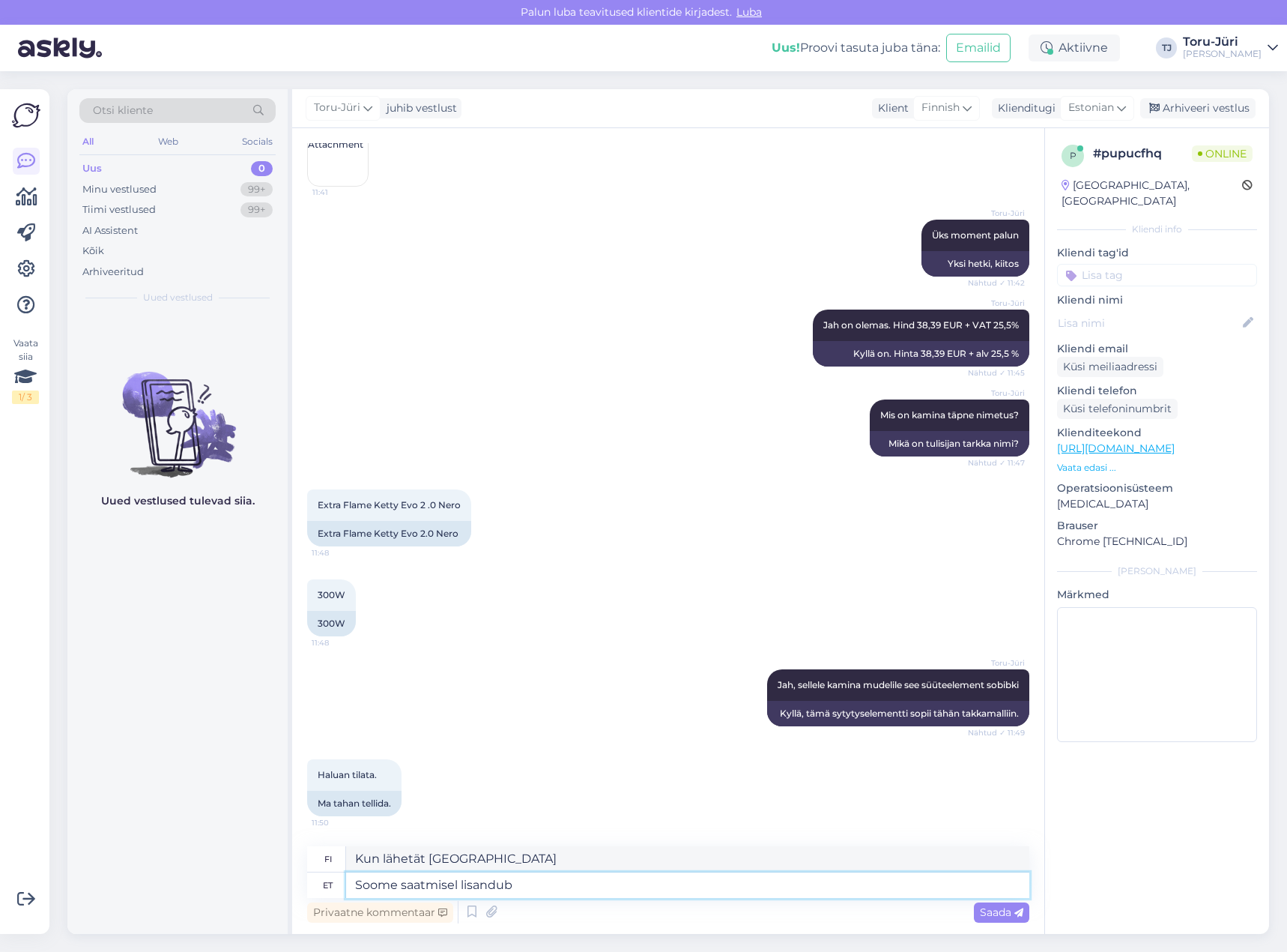
type textarea "Suomeen toimitettaessa lisäksi"
type textarea "Soome saatmisel lisandub transport"
type textarea "Toimitus [GEOGRAPHIC_DATA] aiheuttaa lisäkuluja."
type textarea "Soome saatmisel lisandub transport 30"
type textarea "Toimituskulut [GEOGRAPHIC_DATA] ovat 30 euroa lisää."
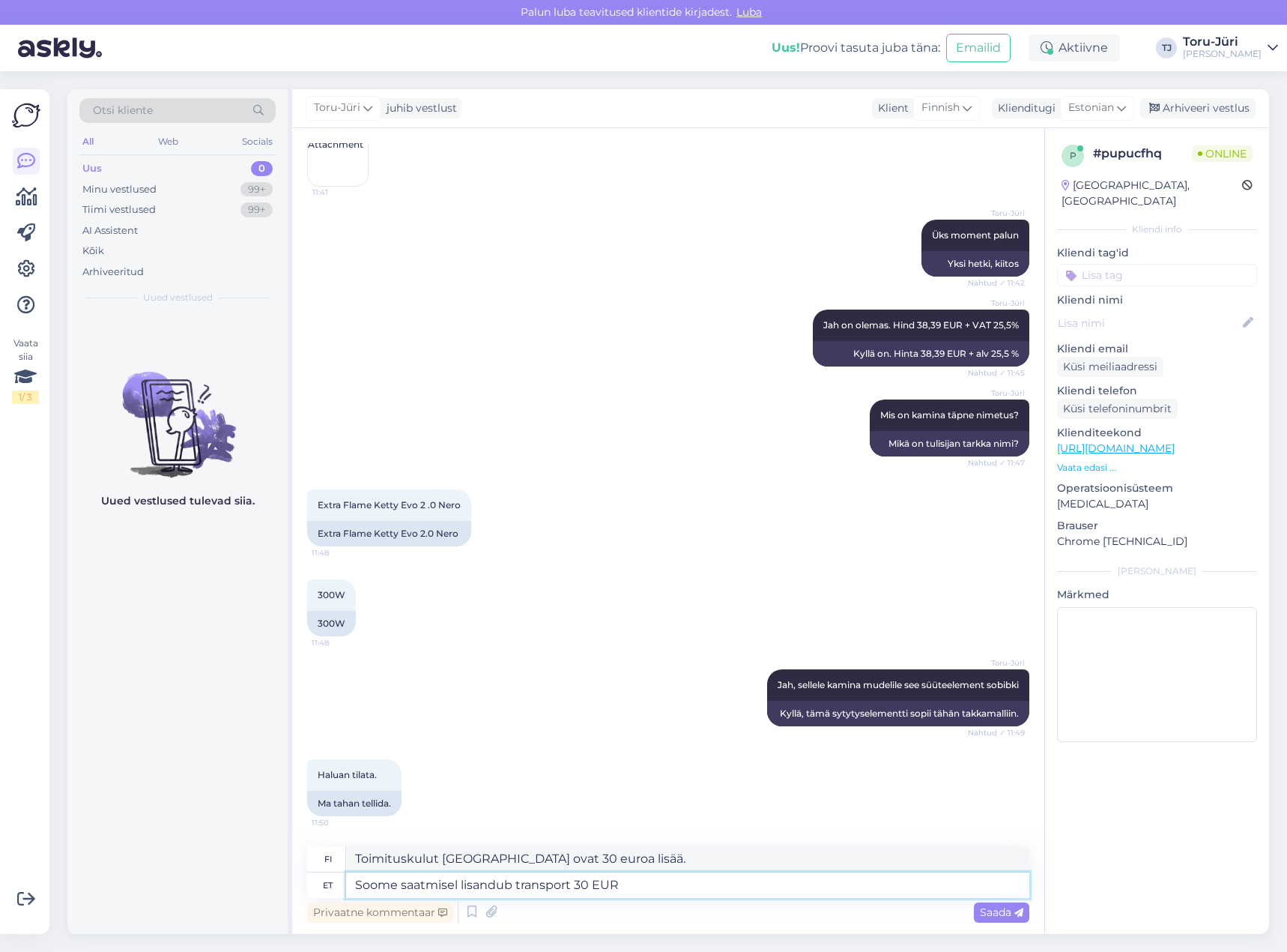
type textarea "Soome saatmisel lisandub transport 30 EUR"
type textarea "Toimitus Suomeen maksaa 30 euroa lisää."
type textarea "Soome saatmisel lisandub transport 30 EUR + vat"
type textarea "Suomeen toimitettaessa toimituskulut ovat 30 euroa + alv."
type textarea "Soome saatmisel lisandub transport 30 EUR + vat 25,5%"
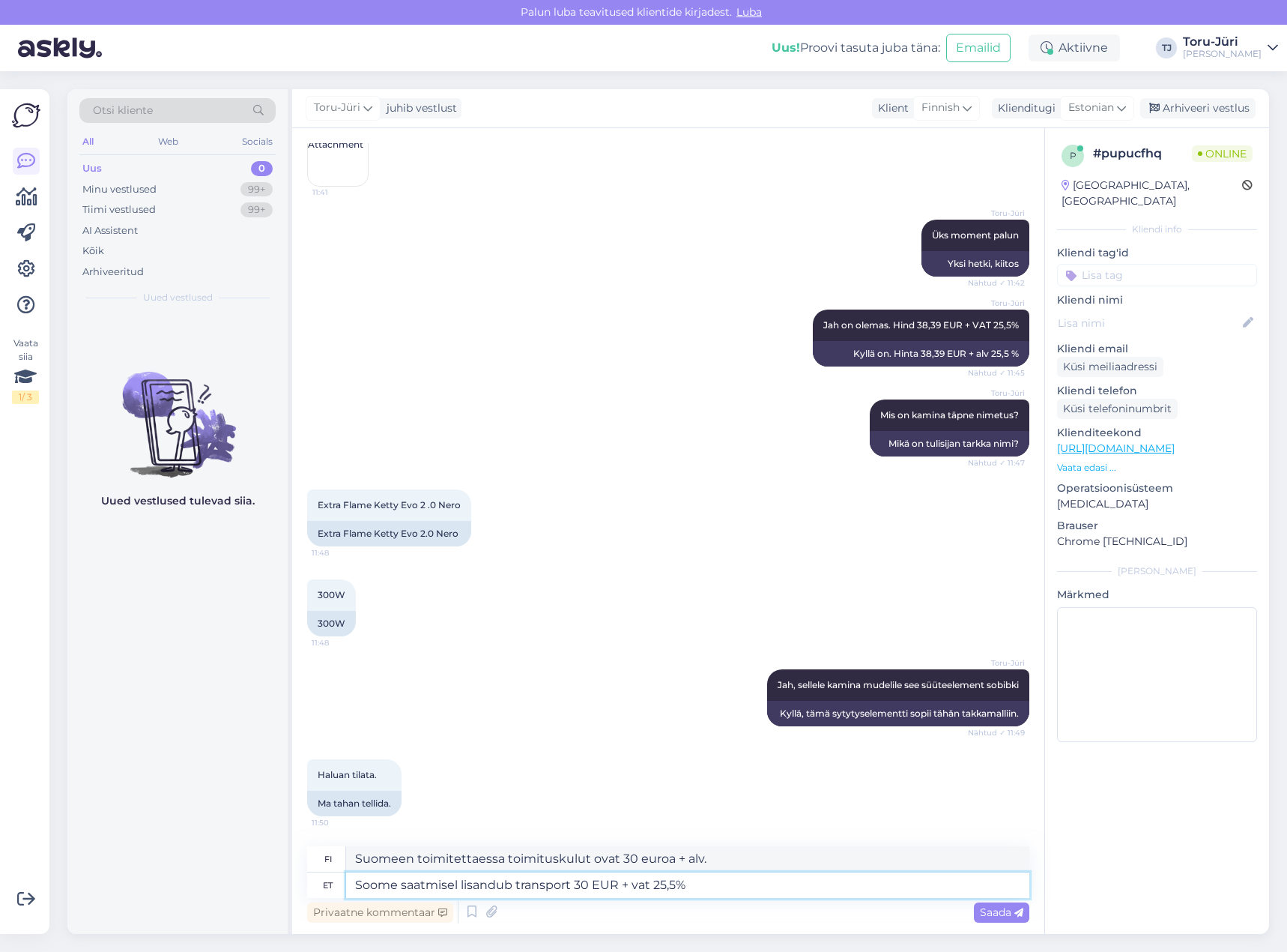
type textarea "Suomeen toimitettaessa toimituskulut ovat 30 EUR + alv 25,5 %."
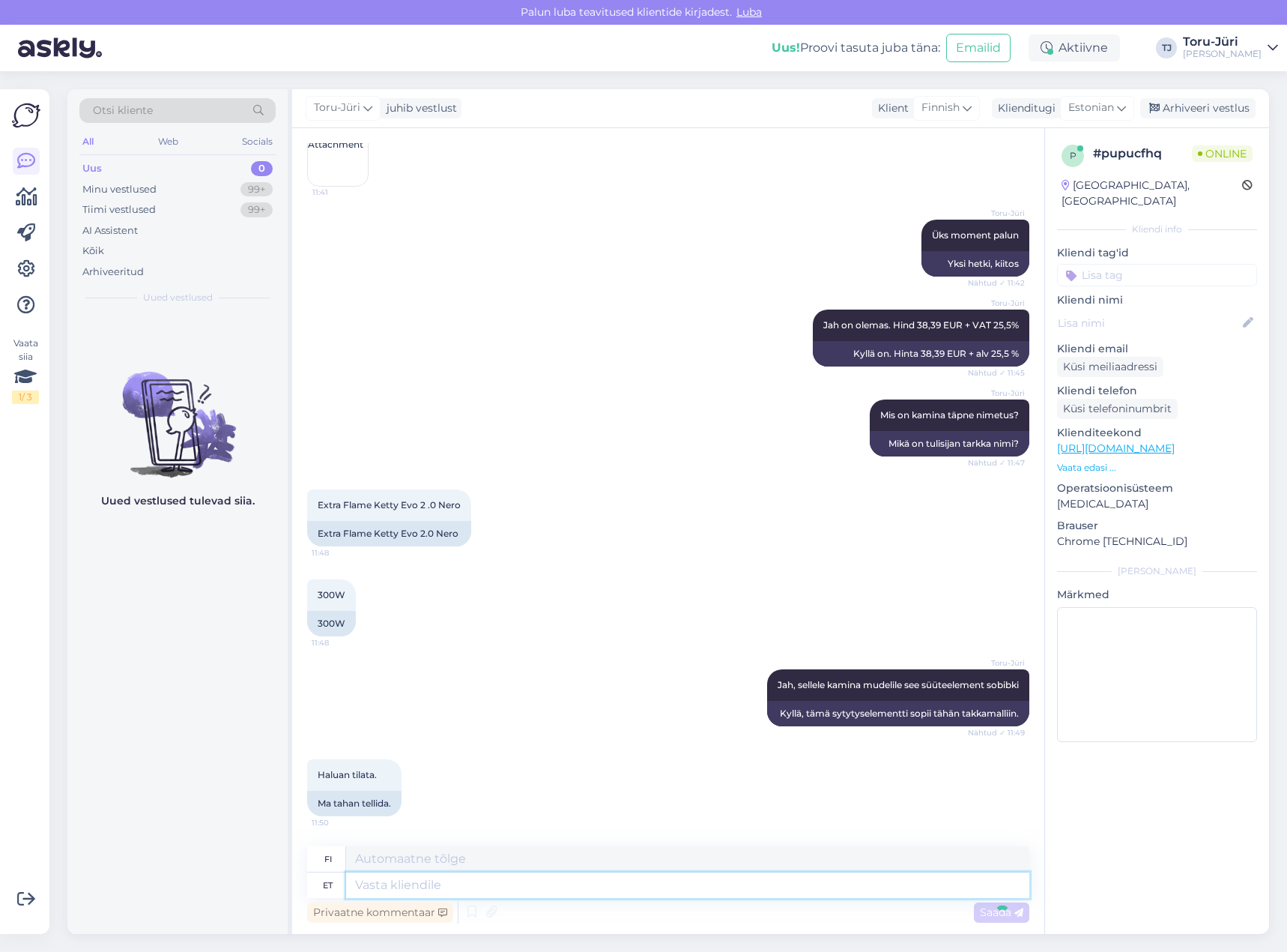
scroll to position [381, 0]
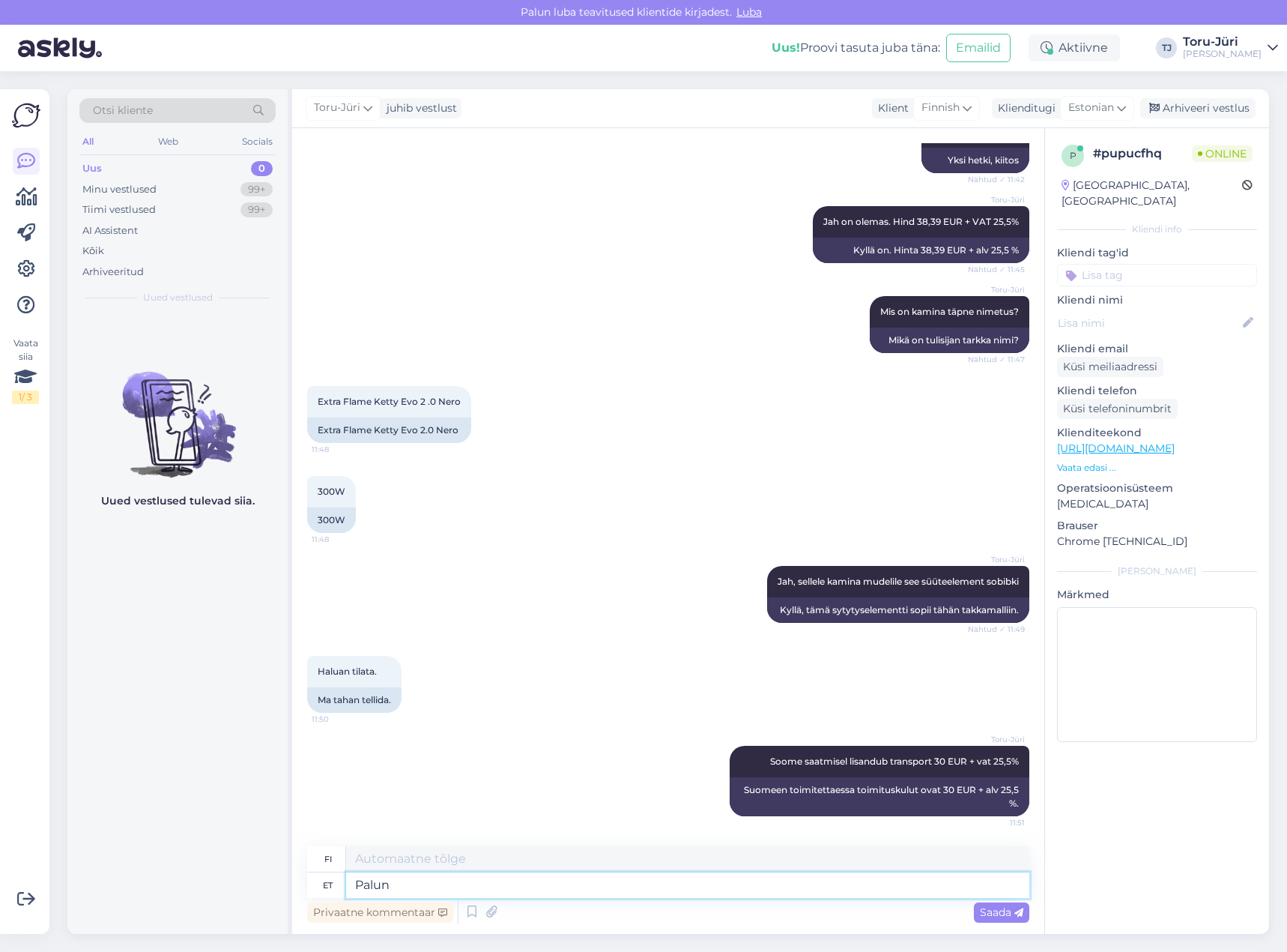
type textarea "Palun"
type textarea "Ole hyvä"
type textarea "Palun saatke"
type textarea "Lähetä"
type textarea "Palun saatke aadressile"
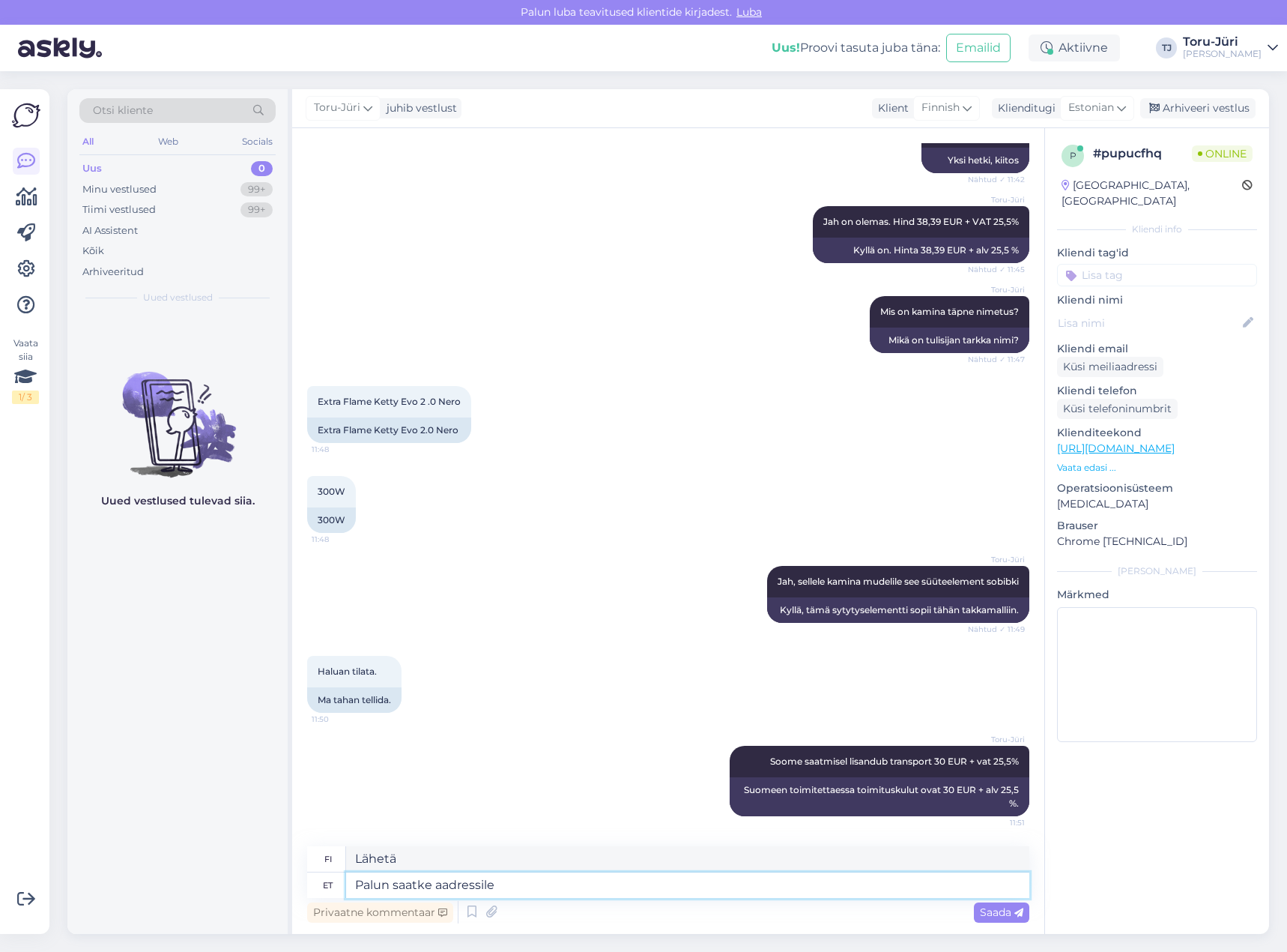
type textarea "Lähetä osoitteeseen"
type textarea "Palun saatke aadressile torujyri@torujyri"
type textarea "Lähetäthän osoitteeseen torujyri@torujyri."
type textarea "Palun saatke aadressile [EMAIL_ADDRESS][DOMAIN_NAME]"
type textarea "Lähetä osoitteeseen [EMAIL_ADDRESS][DOMAIN_NAME]"
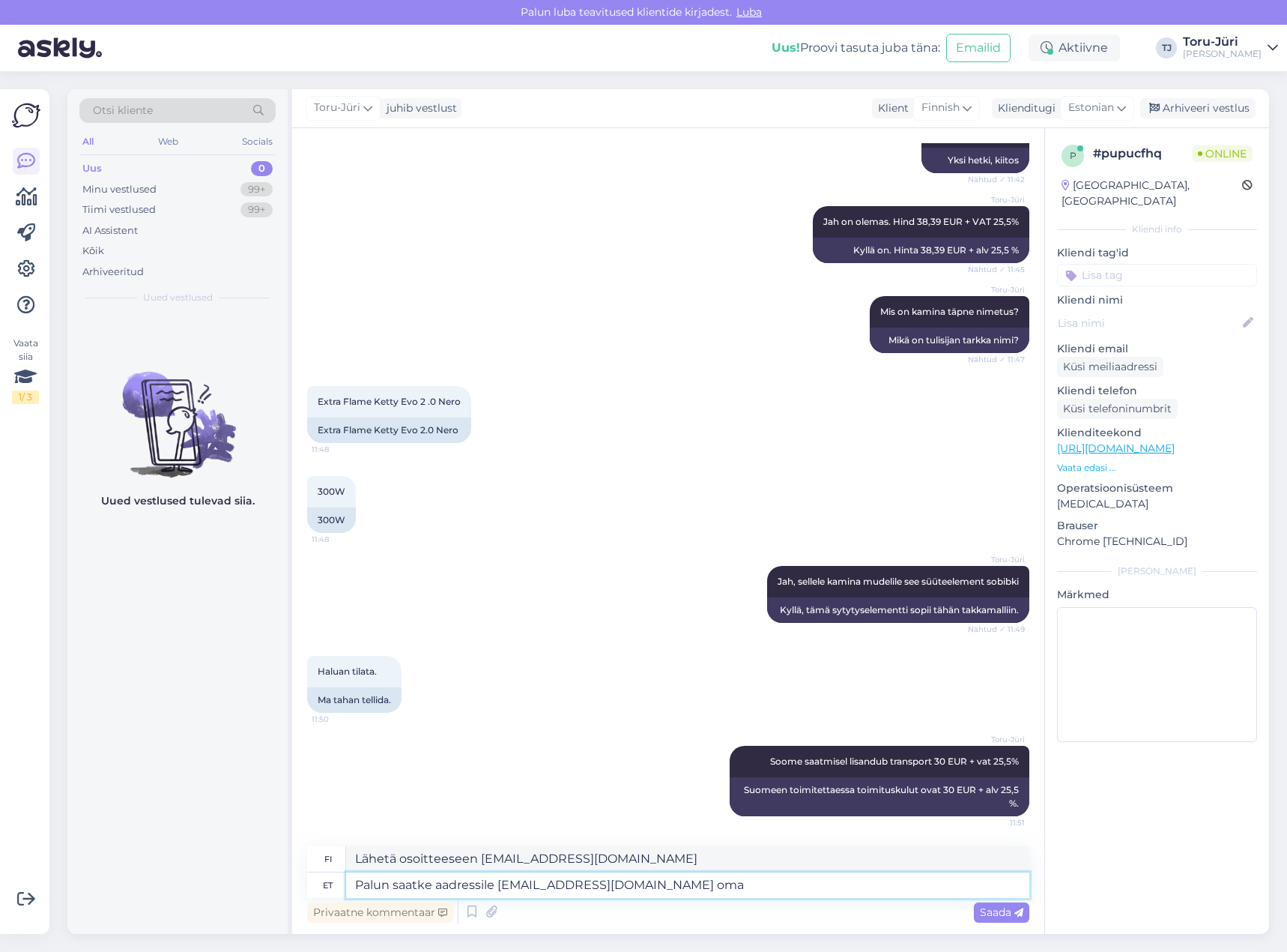
type textarea "Palun saatke aadressile [EMAIL_ADDRESS][DOMAIN_NAME] oma a"
type textarea "Lähetä omasi osoitteeseen [EMAIL_ADDRESS][DOMAIN_NAME]"
type textarea "Palun saatke aadressile [EMAIL_ADDRESS][DOMAIN_NAME] oma andme"
type textarea "Lähetä sähköpostiviesti osoitteeseen [EMAIL_ADDRESS][DOMAIN_NAME] ."
type textarea "Palun saatke aadressile [EMAIL_ADDRESS][DOMAIN_NAME] oma andmed"
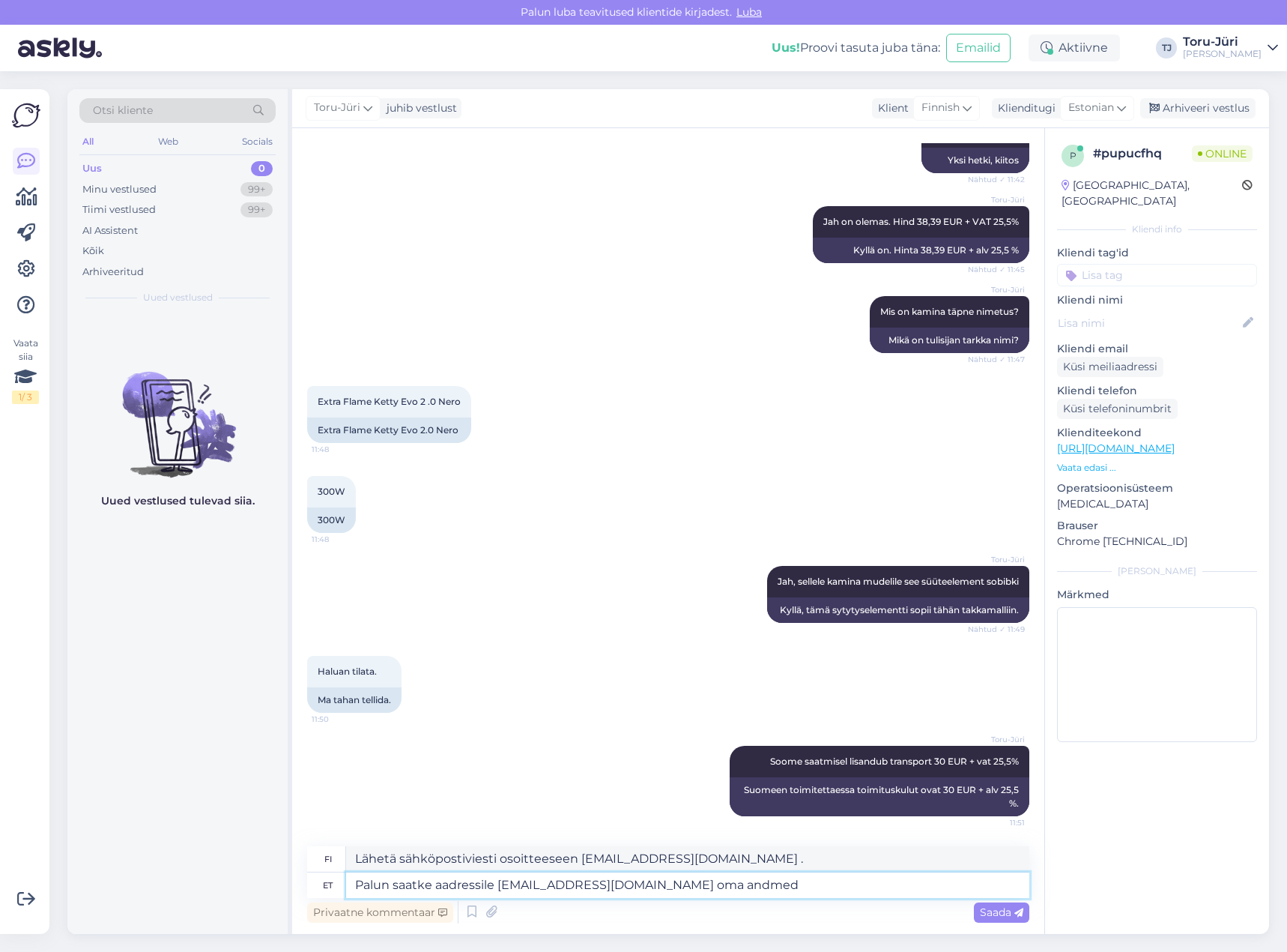
type textarea "Lähetä tietosi osoitteeseen [EMAIL_ADDRESS][DOMAIN_NAME]"
type textarea "Palun saatke aadressile [EMAIL_ADDRESS][DOMAIN_NAME] oma andmed."
type textarea "Lähetä tietosi osoitteeseen [EMAIL_ADDRESS][DOMAIN_NAME] ."
type textarea "Palun saatke aadressile [EMAIL_ADDRESS][DOMAIN_NAME] oma andmed. [GEOGRAPHIC_DA…"
type textarea "Lähetä tietosi osoitteeseen [EMAIL_ADDRESS][DOMAIN_NAME] . Nimi"
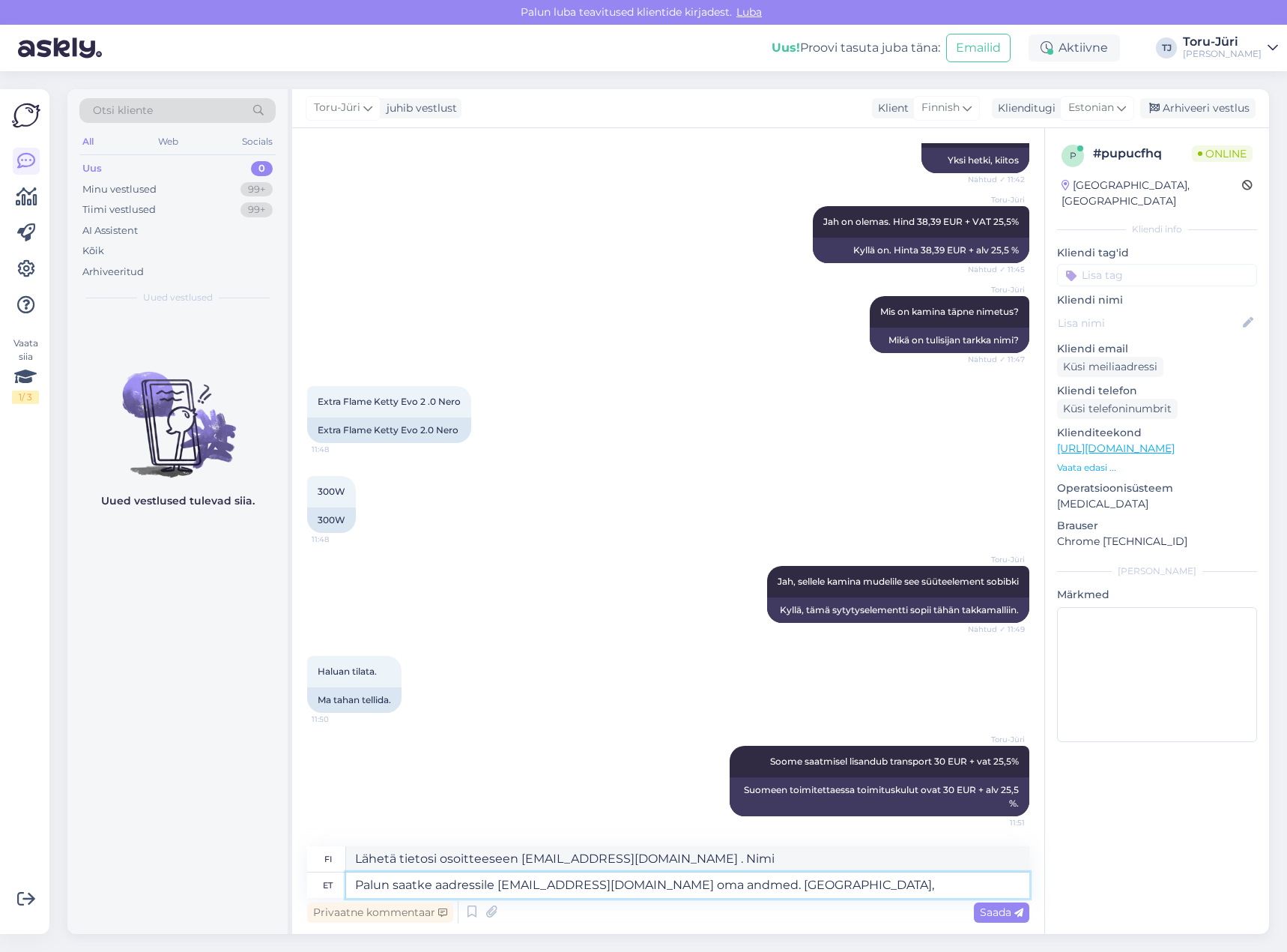
type textarea "Palun saatke aadressile [EMAIL_ADDRESS][DOMAIN_NAME] oma andmed. [GEOGRAPHIC_DA…"
type textarea "Lähetä tietosi osoitteeseen [EMAIL_ADDRESS][DOMAIN_NAME] . [GEOGRAPHIC_DATA],"
type textarea "Palun saatke aadressile [EMAIL_ADDRESS][DOMAIN_NAME] oma andmed. Nimi, telefon"
type textarea "Lähetä tietosi osoitteeseen [EMAIL_ADDRESS][DOMAIN_NAME] . Nimi, puhelinnumero"
type textarea "Palun saatke aadressile [EMAIL_ADDRESS][DOMAIN_NAME] oma andmed. Nimi, telefon,…"
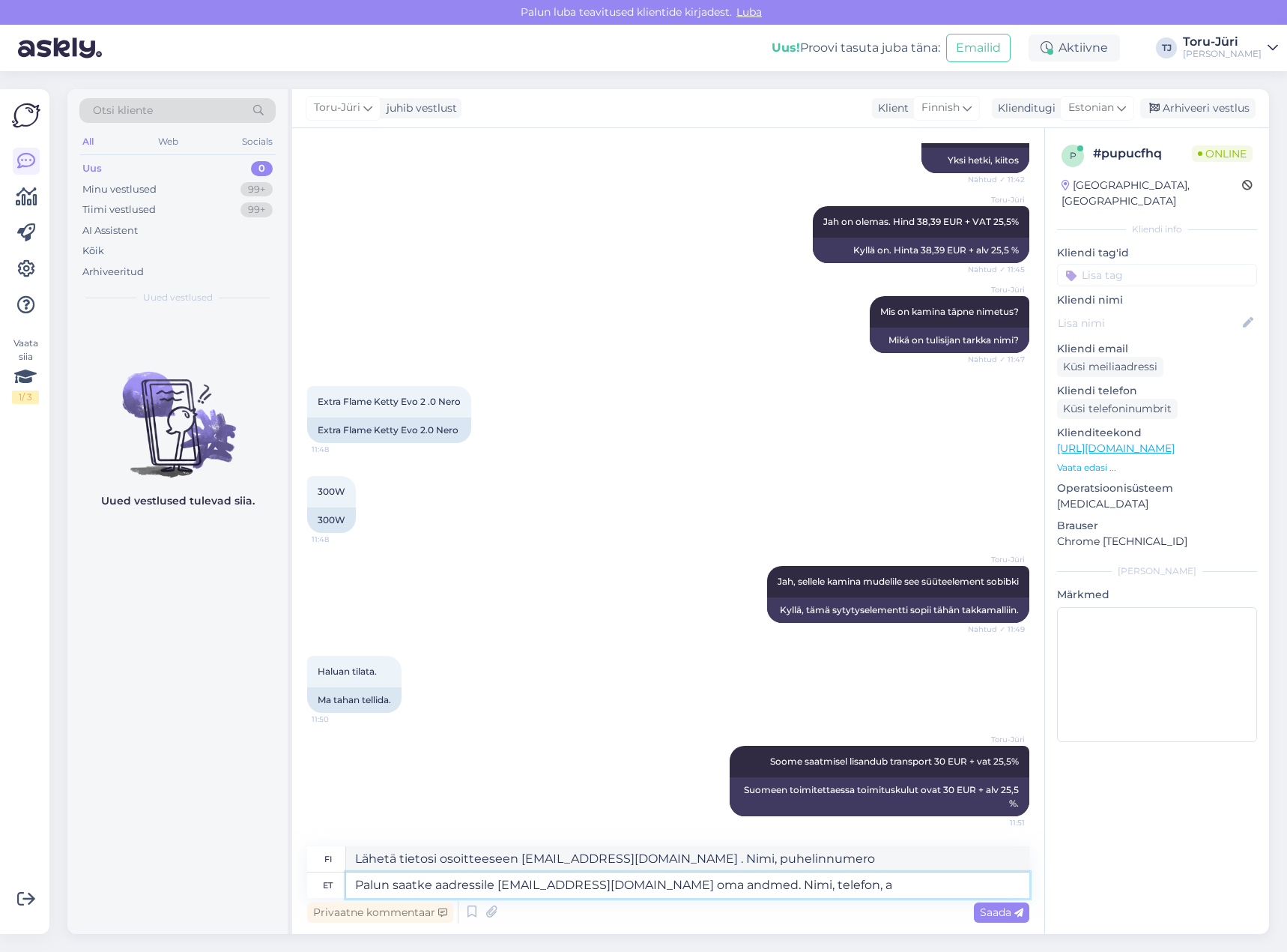
type textarea "Lähetä tietosi osoitteeseen [EMAIL_ADDRESS][DOMAIN_NAME] . Nimi, puhelinnumero,"
type textarea "Palun saatke aadressile [EMAIL_ADDRESS][DOMAIN_NAME] oma andmed. Nimi, telefon,…"
type textarea "Lähetä tietosi osoitteeseen [EMAIL_ADDRESS][DOMAIN_NAME] . Nimi, puhelinnumero,…"
type textarea "Palun saatke aadressile [EMAIL_ADDRESS][DOMAIN_NAME] oma andmed. [PERSON_NAME],…"
type textarea "Lähetä tietosi osoitteeseen [EMAIL_ADDRESS][DOMAIN_NAME] . Nimi, puhelinnumero,…"
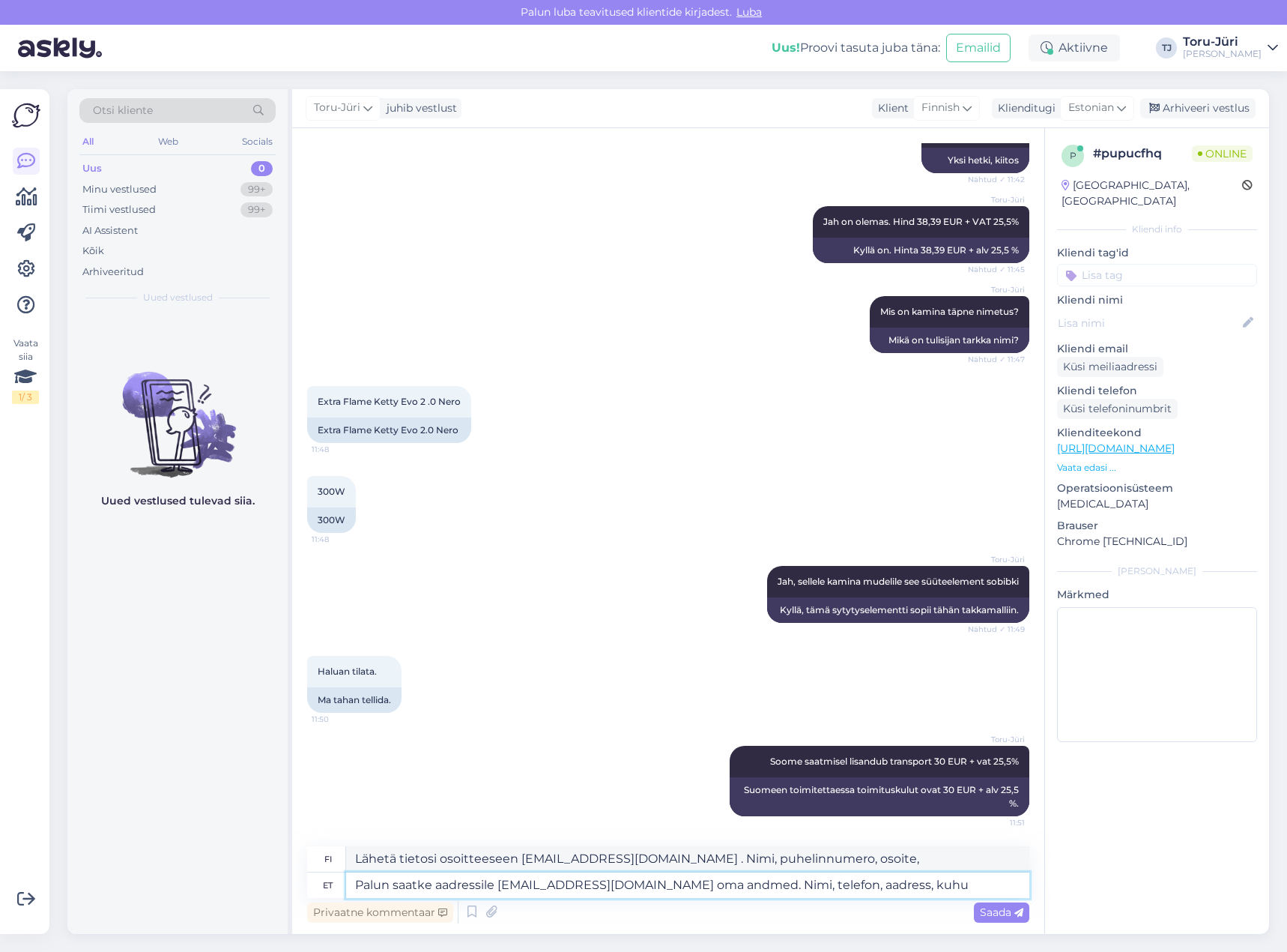
type textarea "Palun saatke aadressile [EMAIL_ADDRESS][DOMAIN_NAME] oma andmed. Nimi, telefon,…"
type textarea "Lähetä tietosi osoitteeseen [EMAIL_ADDRESS][DOMAIN_NAME] . Nimi, puhelinnumero,…"
type textarea "Palun saatke aadressile [EMAIL_ADDRESS][DOMAIN_NAME] oma andmed. [PERSON_NAME],…"
type textarea "Lähetä tietosi osoitteeseen [EMAIL_ADDRESS][DOMAIN_NAME] . Nimi, puhelinnumero …"
type textarea "Palun saatke aadressile [EMAIL_ADDRESS][DOMAIN_NAME] oma andmed. [PERSON_NAME],…"
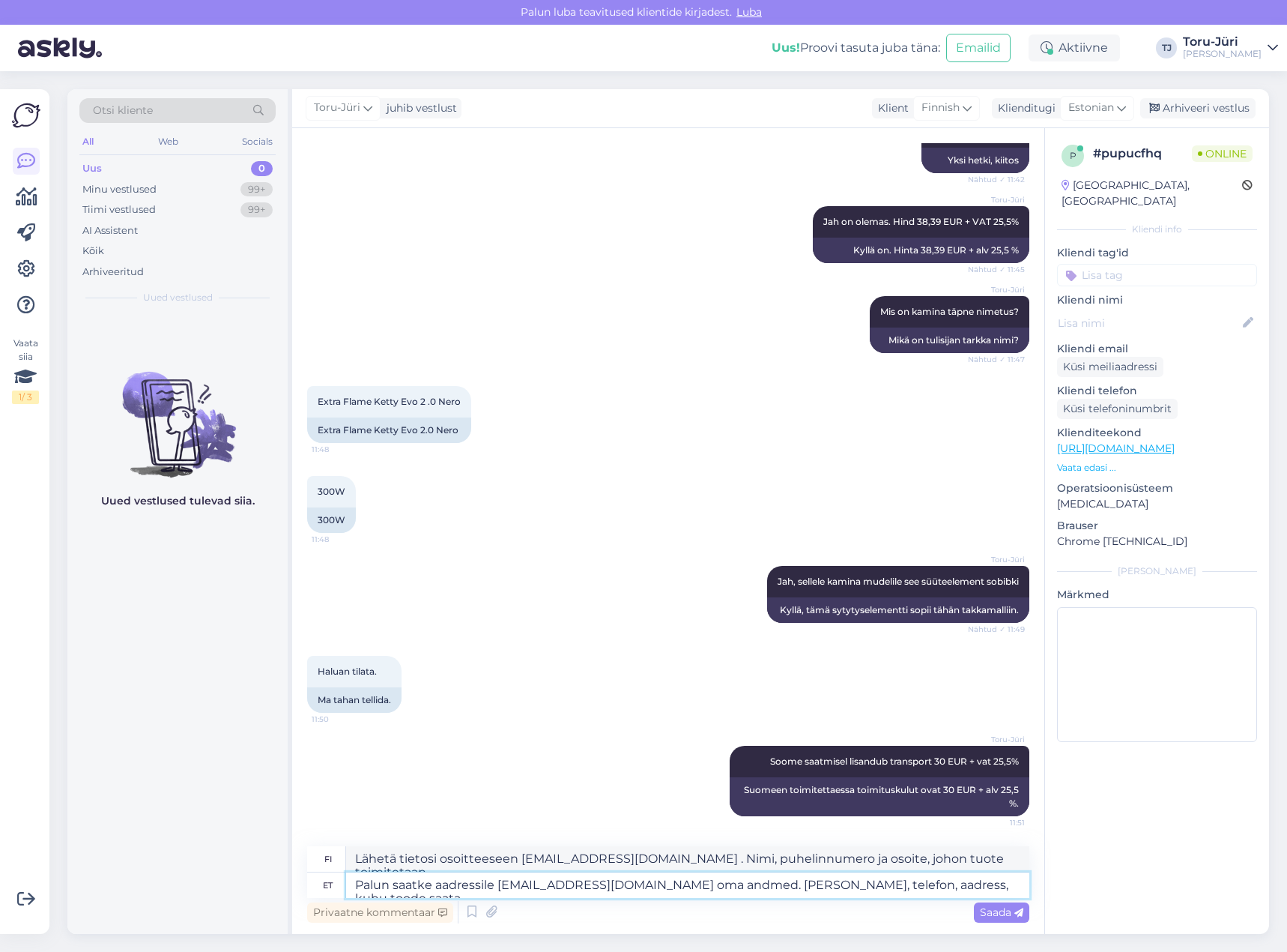
type textarea "Lähetä tietosi osoitteeseen [EMAIL_ADDRESS][DOMAIN_NAME] . Nimi, puhelinnumero …"
type textarea "Palun saatke aadressile [EMAIL_ADDRESS][DOMAIN_NAME] oma andmed. [PERSON_NAME],…"
type textarea "Lähetä tietosi osoitteeseen [EMAIL_ADDRESS][DOMAIN_NAME] . Nimi, puhelinnumero …"
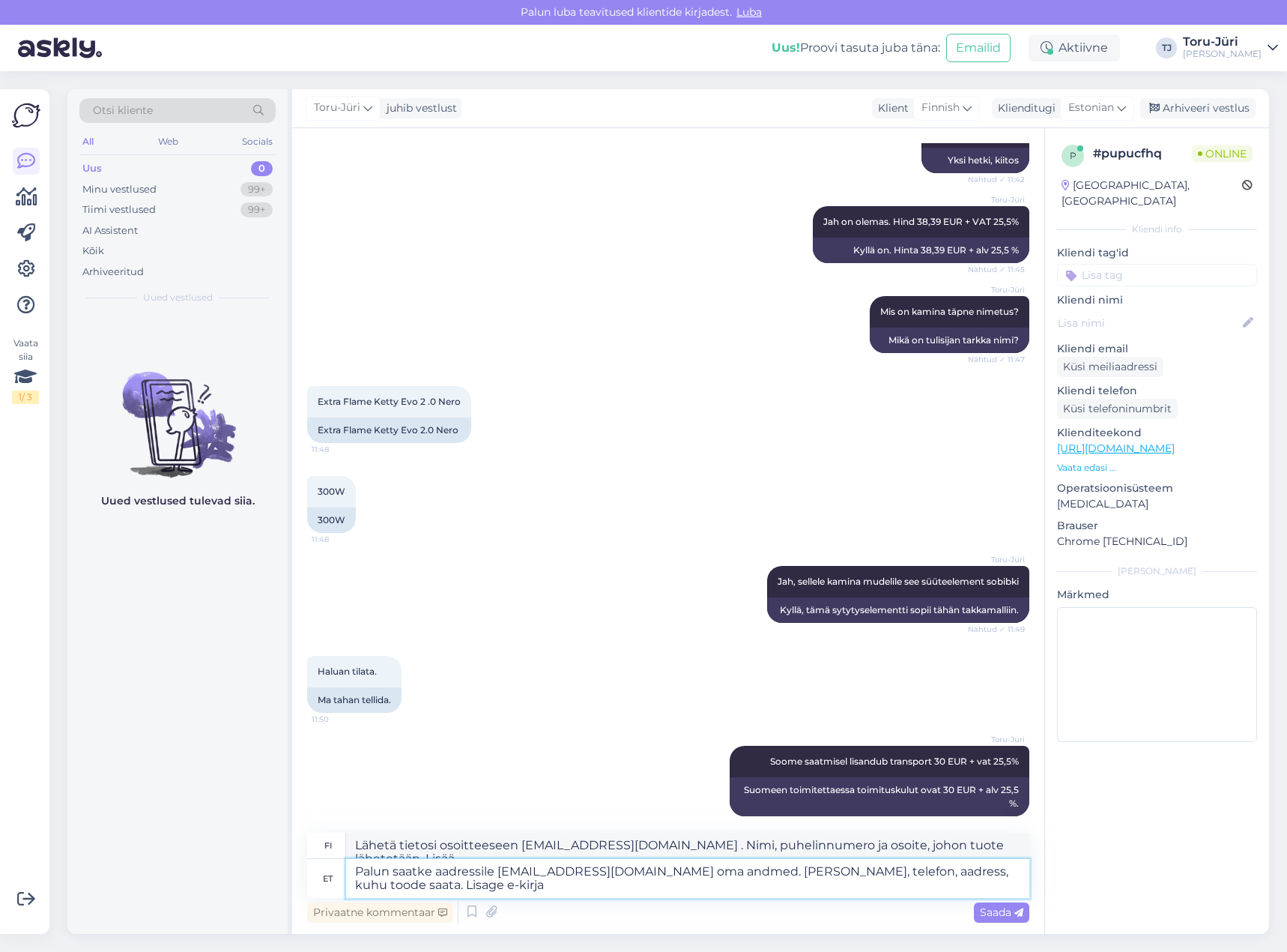
type textarea "Palun saatke aadressile [EMAIL_ADDRESS][DOMAIN_NAME] oma andmed. [PERSON_NAME],…"
type textarea "Lähetä tietosi osoitteeseen [EMAIL_ADDRESS][DOMAIN_NAME] . Nimi, puhelinnumero …"
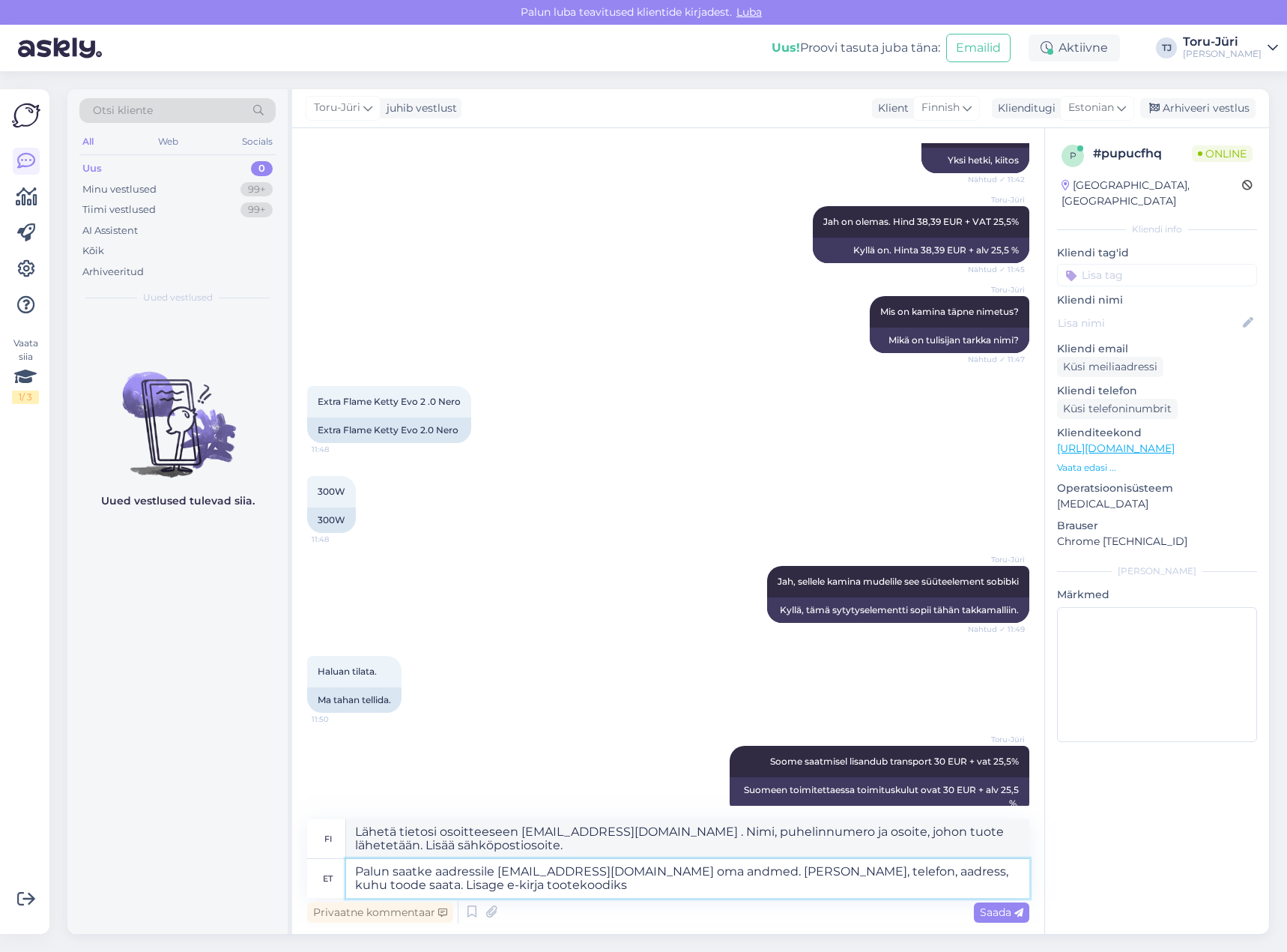
type textarea "Palun saatke aadressile [EMAIL_ADDRESS][DOMAIN_NAME] oma andmed. [PERSON_NAME],…"
type textarea "Lähetä tietosi osoitteeseen [EMAIL_ADDRESS][DOMAIN_NAME] . Nimi, puhelinnumero …"
click at [500, 885] on textarea "Palun saatke aadressile [EMAIL_ADDRESS][DOMAIN_NAME] oma andmed. [PERSON_NAME],…" at bounding box center [687, 878] width 683 height 39
paste textarea "002271152"
type textarea "Palun saatke aadressile [EMAIL_ADDRESS][DOMAIN_NAME] oma andmed. [PERSON_NAME],…"
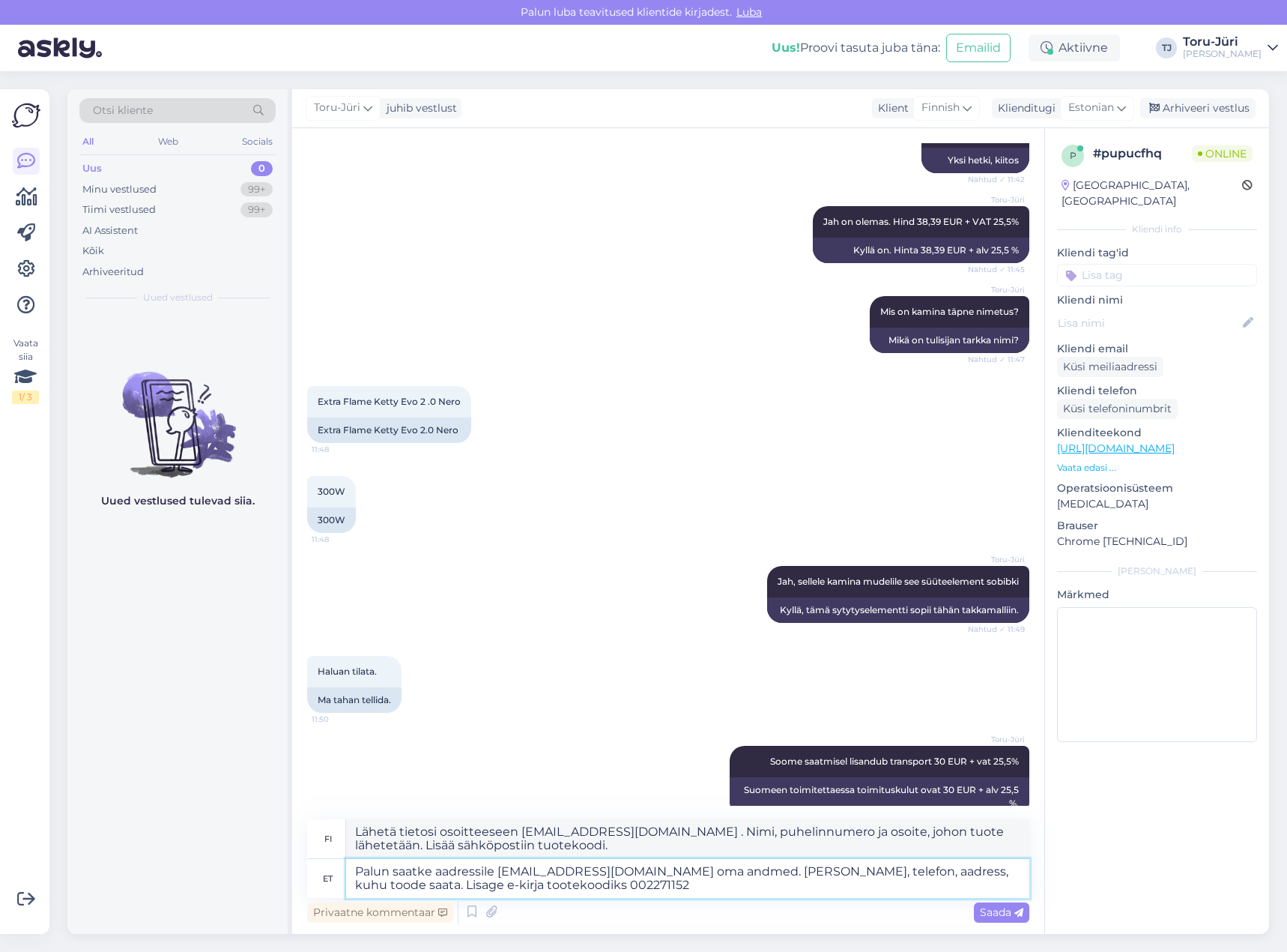
type textarea "Lähetä tietosi osoitteeseen [EMAIL_ADDRESS][DOMAIN_NAME] . Nimi, puhelinnumero …"
click at [560, 887] on textarea "Palun saatke aadressile [EMAIL_ADDRESS][DOMAIN_NAME] oma andmed. [PERSON_NAME],…" at bounding box center [687, 878] width 683 height 39
type textarea "Palun saatke aadressile [EMAIL_ADDRESS][DOMAIN_NAME] oma andmed. [PERSON_NAME],…"
type textarea "Lähetä tietosi osoitteeseen [EMAIL_ADDRESS][DOMAIN_NAME] . Nimi, puhelinnumero …"
paste textarea "Süüteelement Giusy Plus EVO 2,0 kaminale 300W Extraflame"
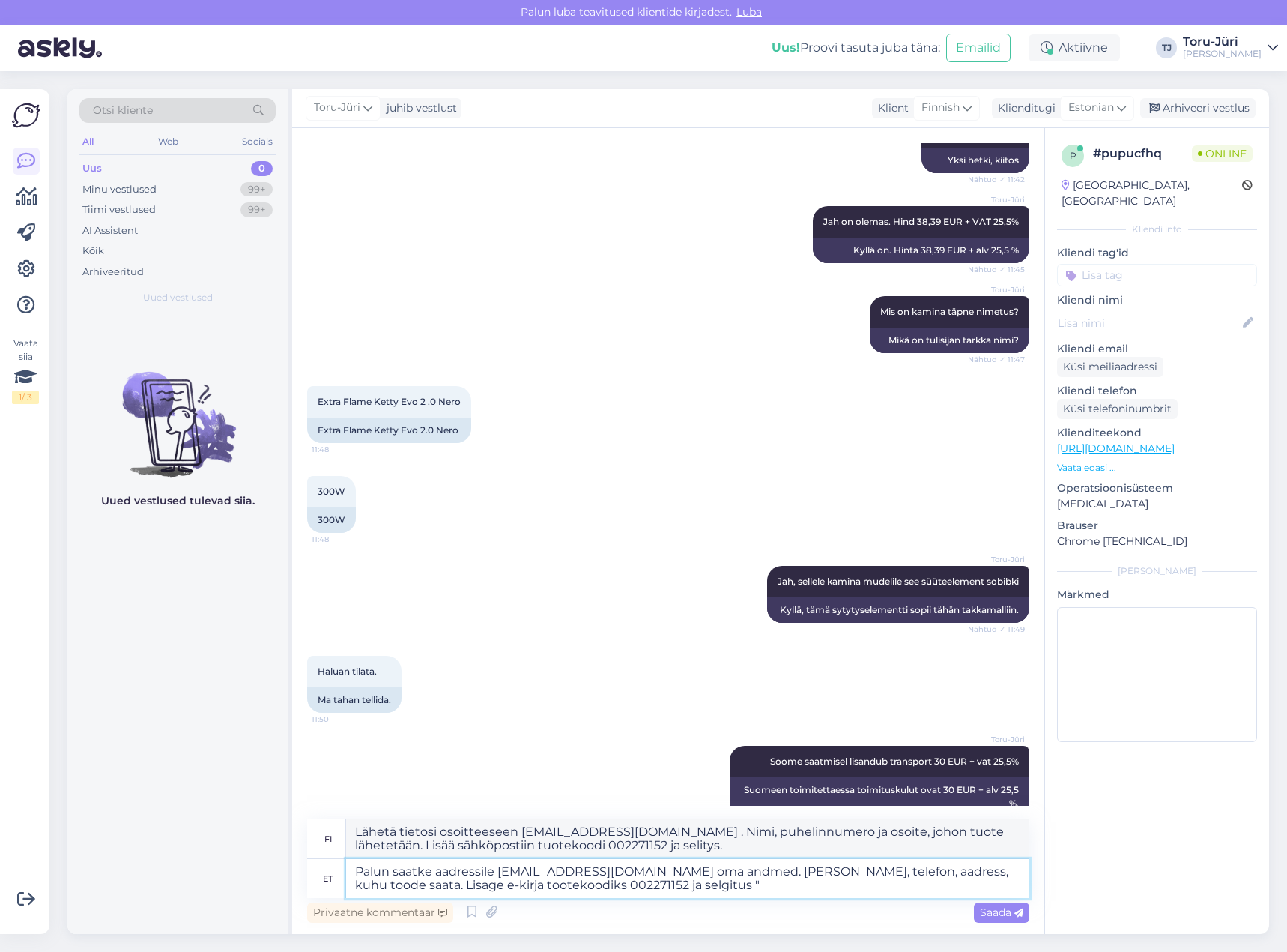
type textarea "Palun saatke aadressile [EMAIL_ADDRESS][DOMAIN_NAME] oma andmed. [PERSON_NAME],…"
type textarea "Lähetä tietosi osoitteeseen [EMAIL_ADDRESS][DOMAIN_NAME] . Nimi, puhelinnumero …"
type textarea "Palun saatke aadressile [EMAIL_ADDRESS][DOMAIN_NAME] oma andmed. [PERSON_NAME],…"
type textarea "Lähetä tietosi osoitteeseen [EMAIL_ADDRESS][DOMAIN_NAME] . Nimi, puhelinnumero …"
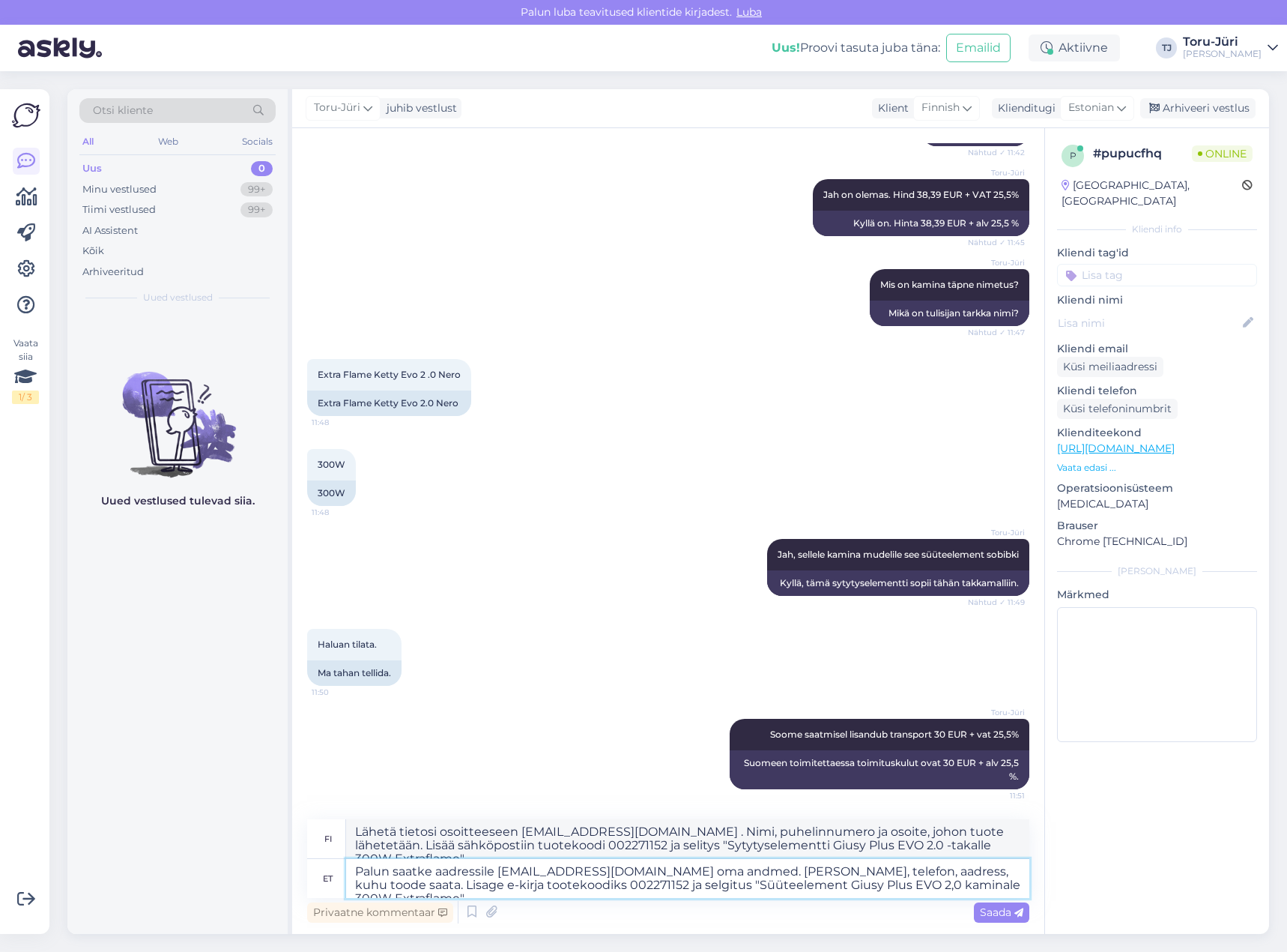
click at [979, 885] on textarea "Palun saatke aadressile [EMAIL_ADDRESS][DOMAIN_NAME] oma andmed. [PERSON_NAME],…" at bounding box center [687, 878] width 683 height 39
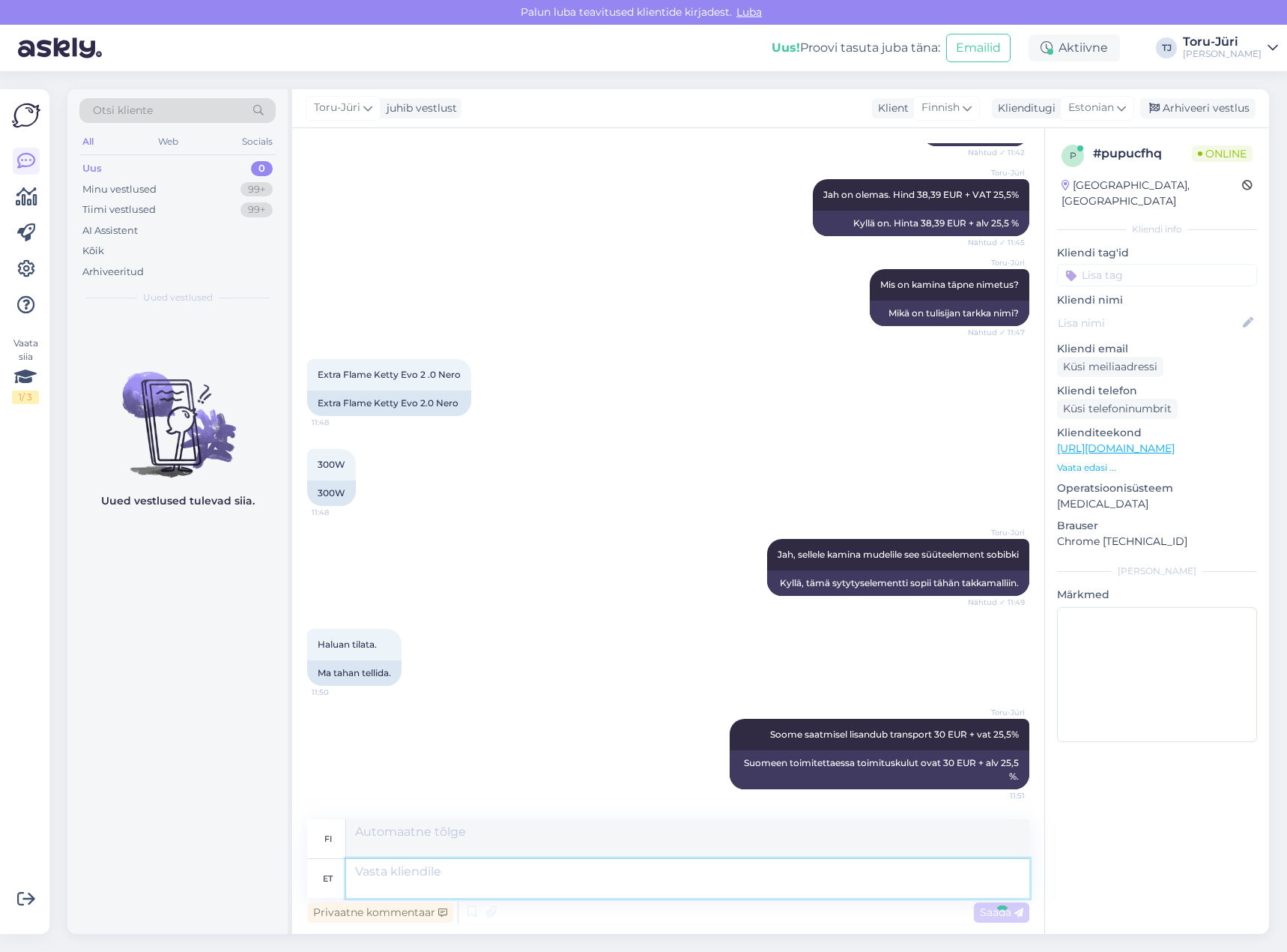
scroll to position [565, 0]
